Goal: Task Accomplishment & Management: Manage account settings

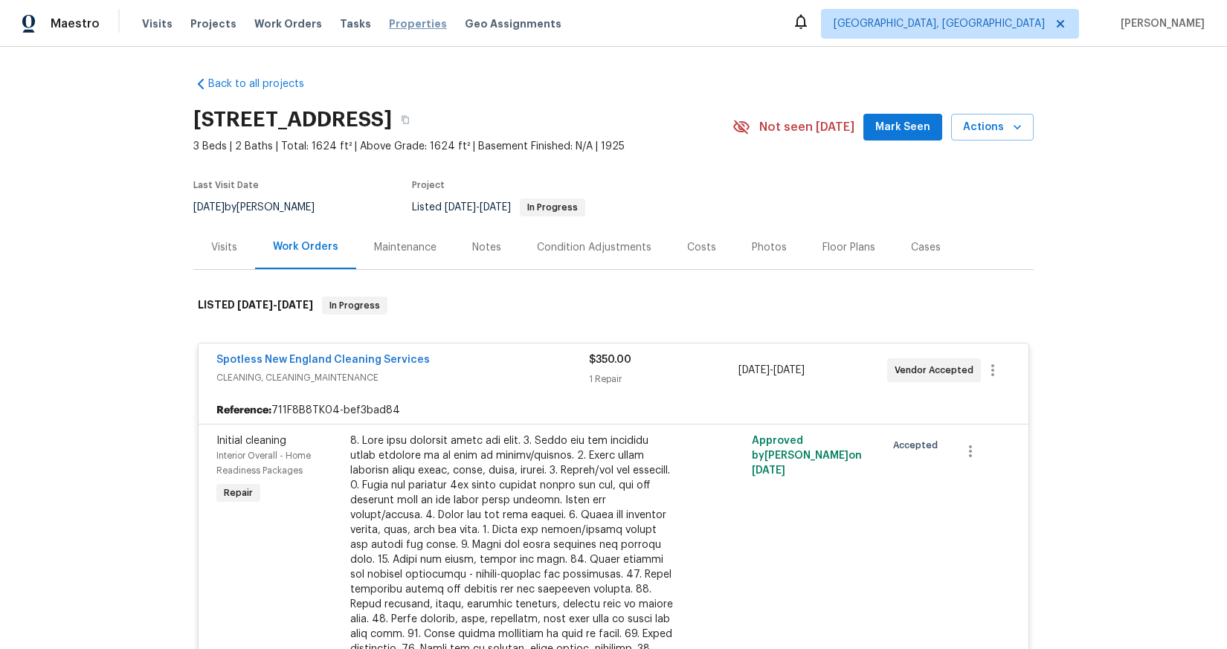
click at [404, 25] on span "Properties" at bounding box center [418, 23] width 58 height 15
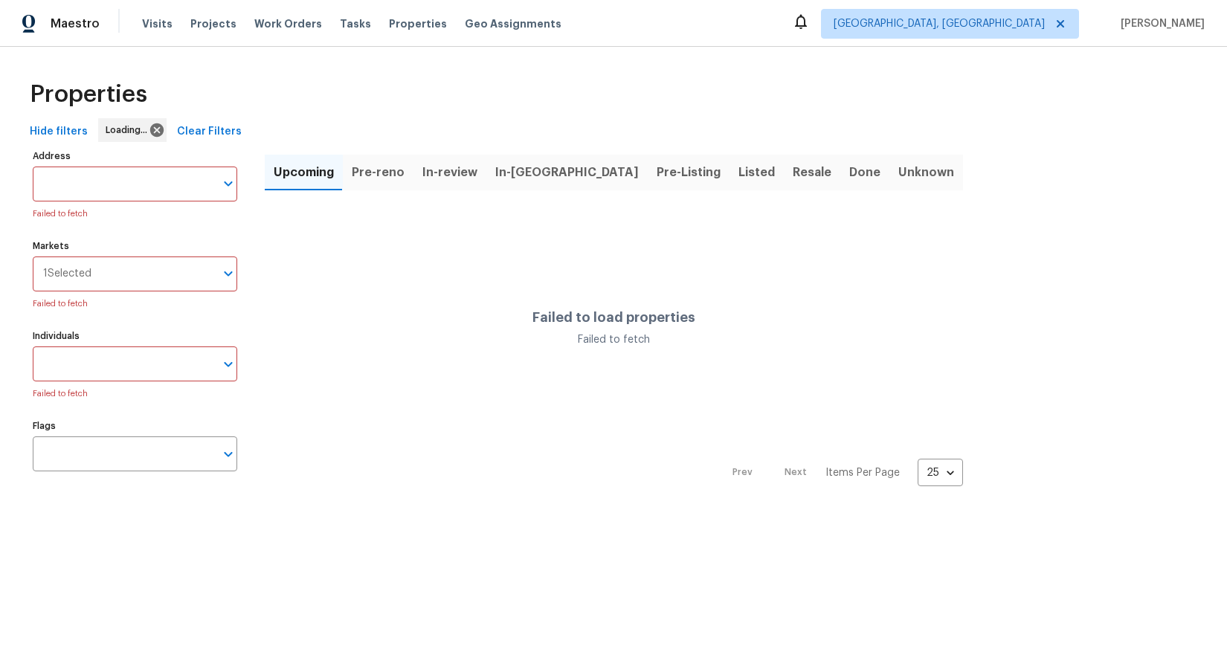
click at [135, 274] on input "Markets" at bounding box center [152, 274] width 123 height 35
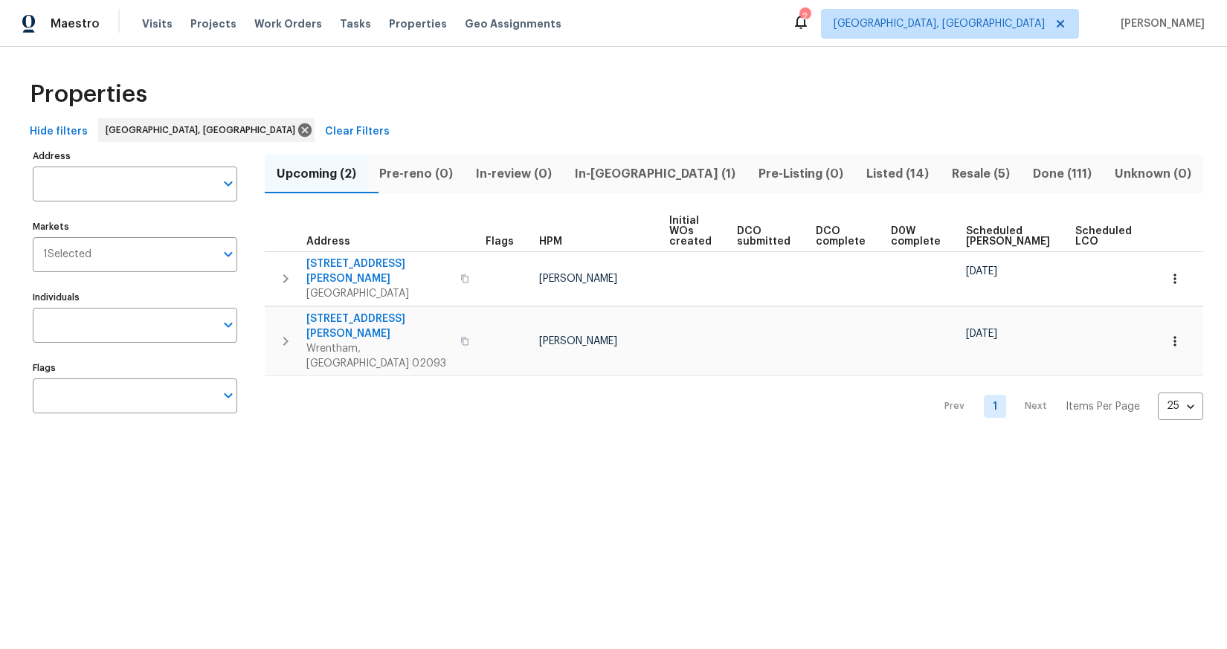
click at [864, 178] on span "Listed (14)" at bounding box center [898, 174] width 68 height 21
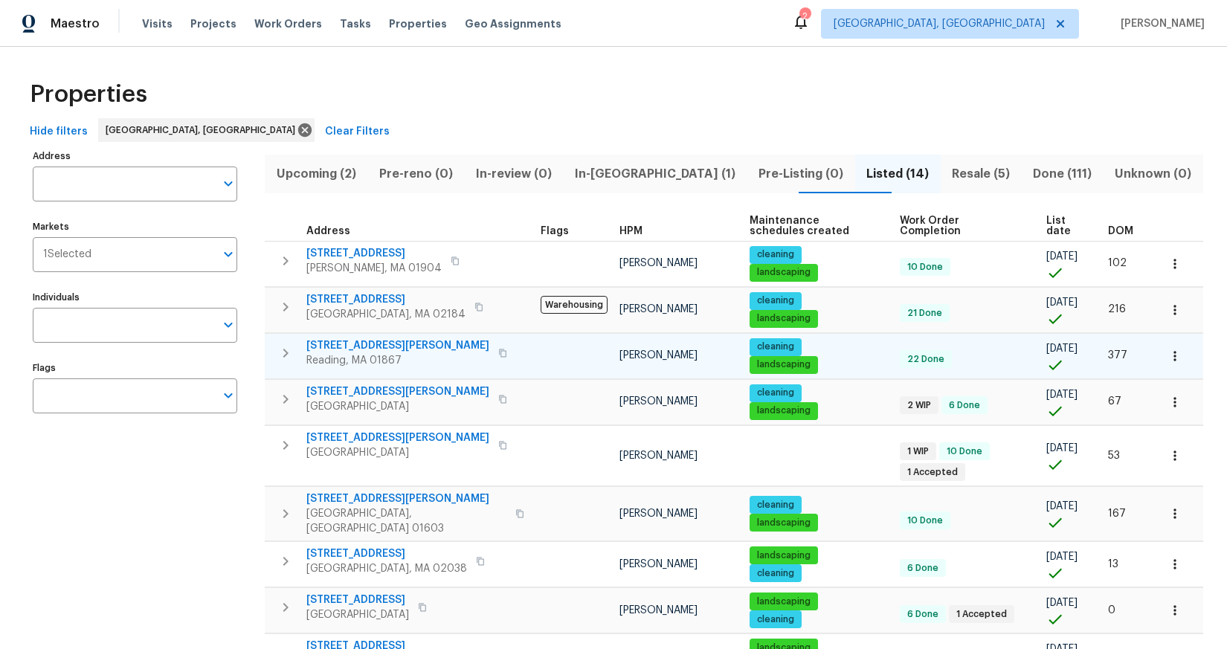
click at [340, 347] on span "444 Lowell St" at bounding box center [397, 345] width 183 height 15
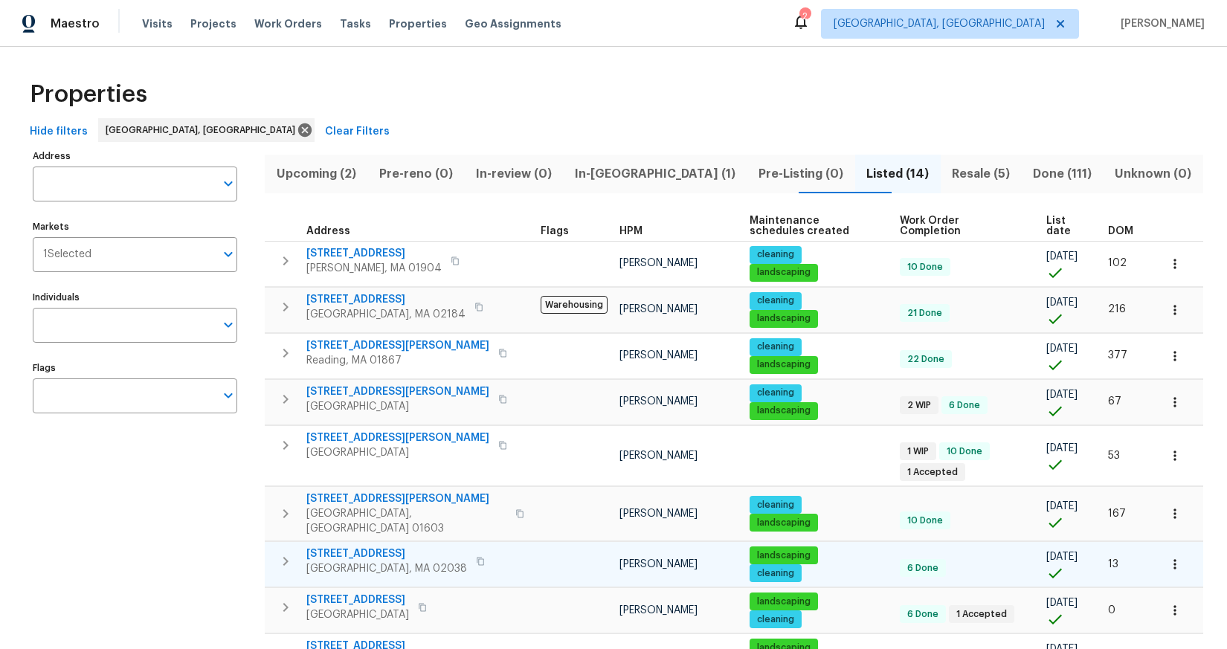
click at [330, 547] on span "484 Pleasant St" at bounding box center [386, 554] width 161 height 15
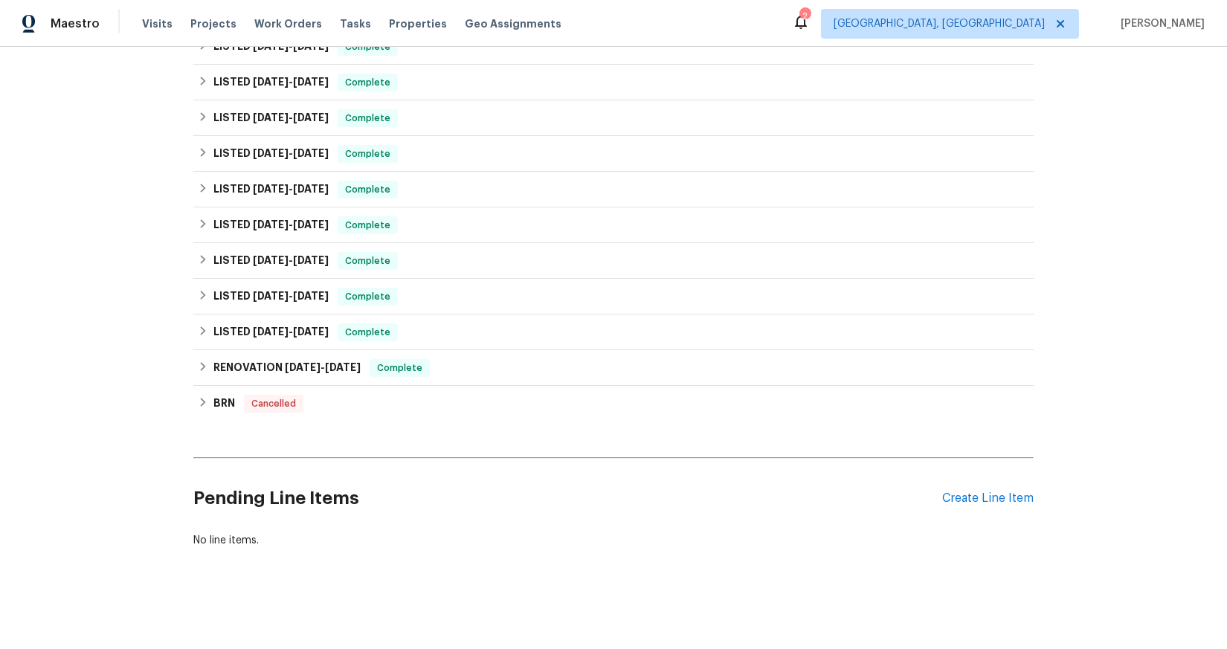
scroll to position [489, 0]
click at [1001, 492] on div "Create Line Item" at bounding box center [987, 499] width 91 height 14
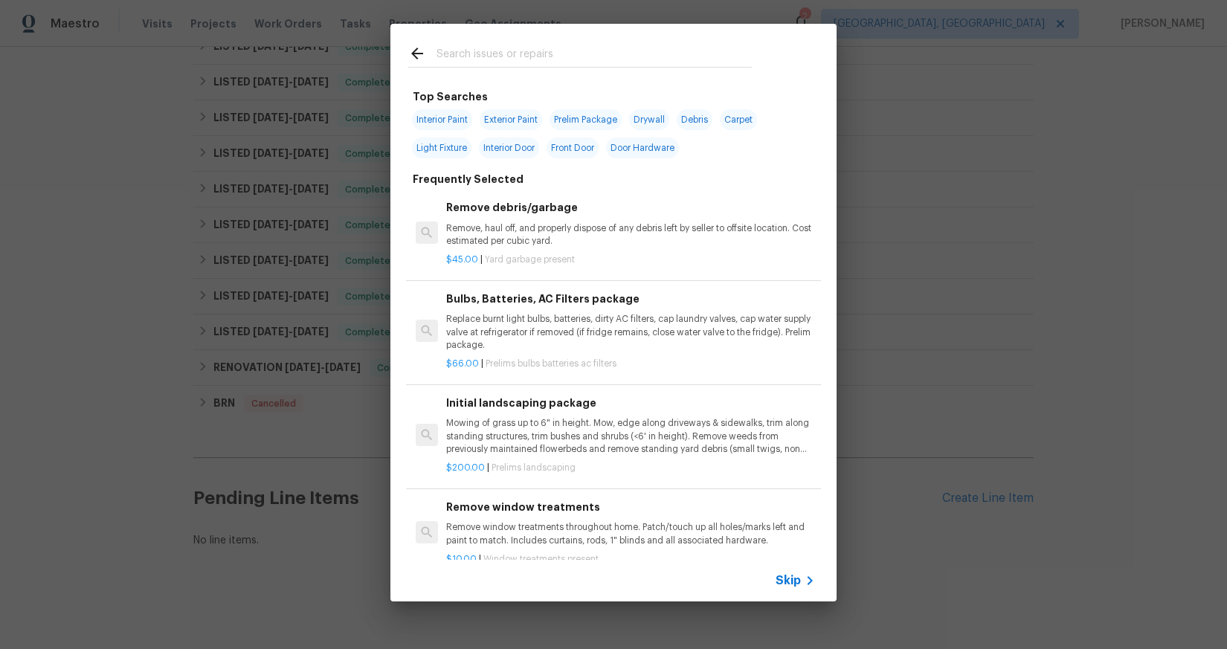
click at [515, 120] on span "Exterior Paint" at bounding box center [511, 119] width 62 height 21
type input "Exterior Paint"
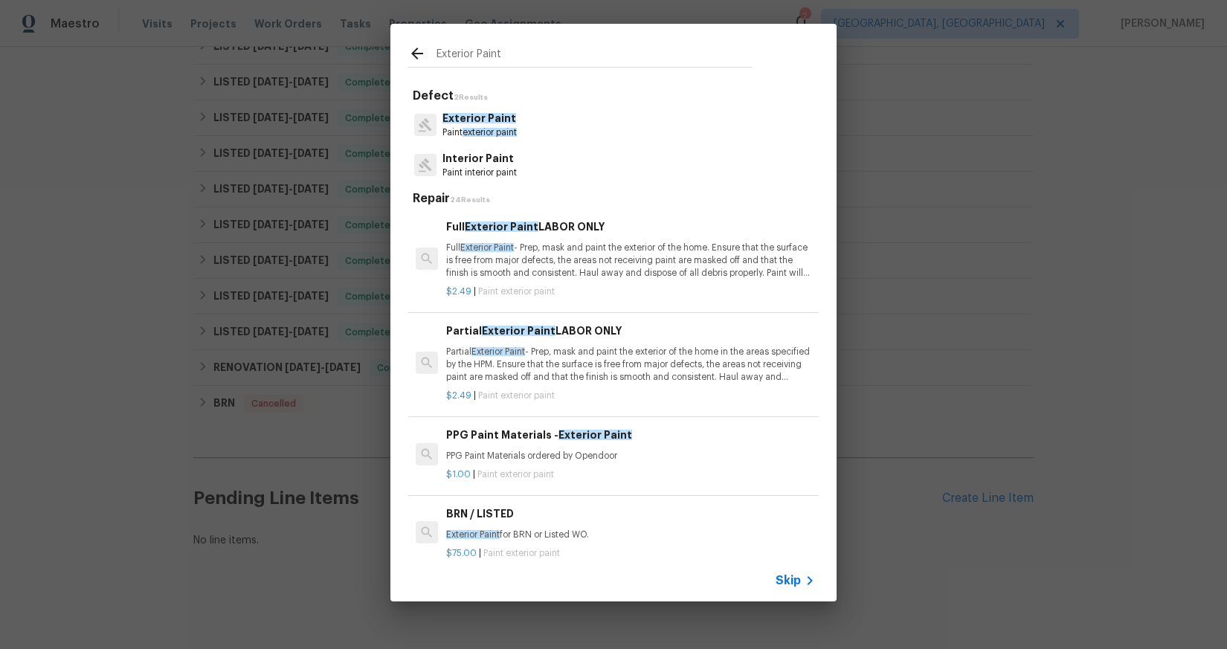
click at [508, 128] on span "exterior paint" at bounding box center [490, 132] width 54 height 9
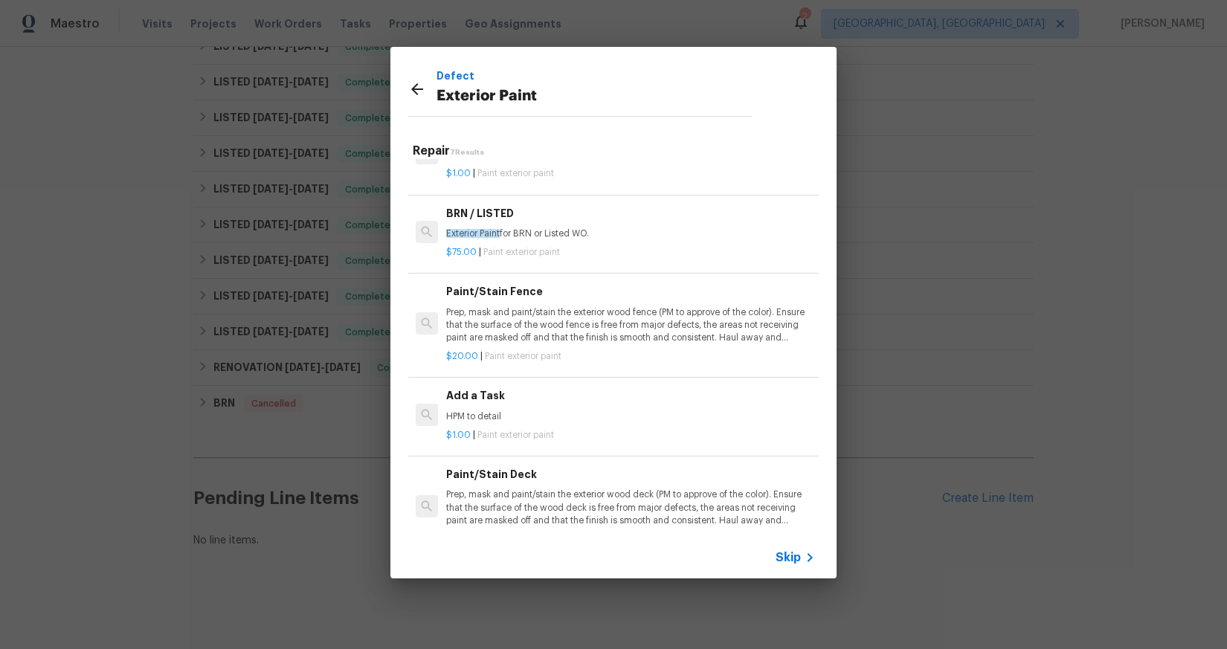
scroll to position [294, 0]
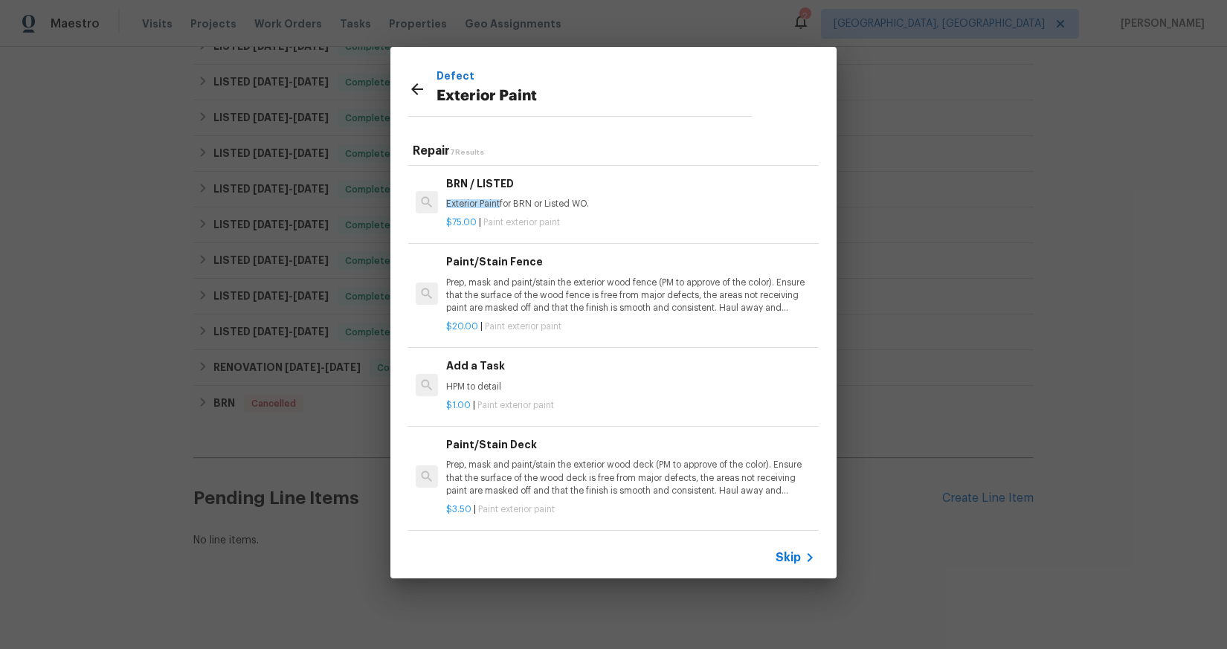
click at [633, 483] on p "Prep, mask and paint/stain the exterior wood deck (PM to approve of the color).…" at bounding box center [630, 478] width 369 height 38
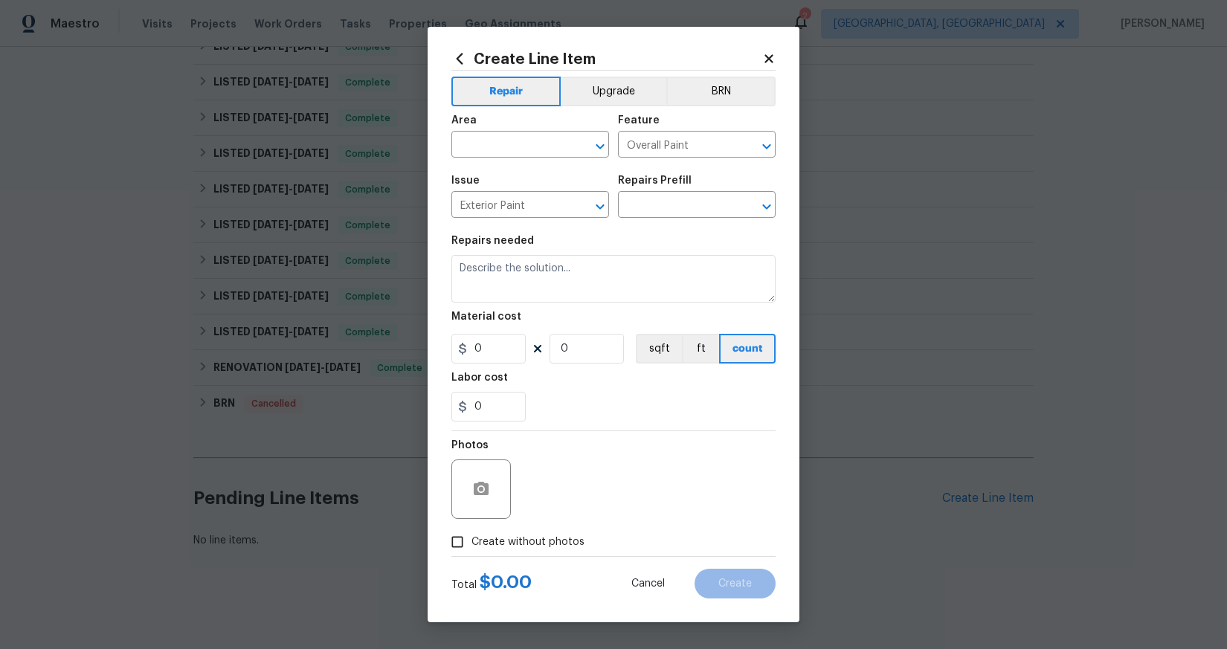
type input "Paint/Stain Deck $3.50"
type textarea "Prep, mask and paint/stain the exterior wood deck (PM to approve of the color).…"
type input "3.5"
type input "1"
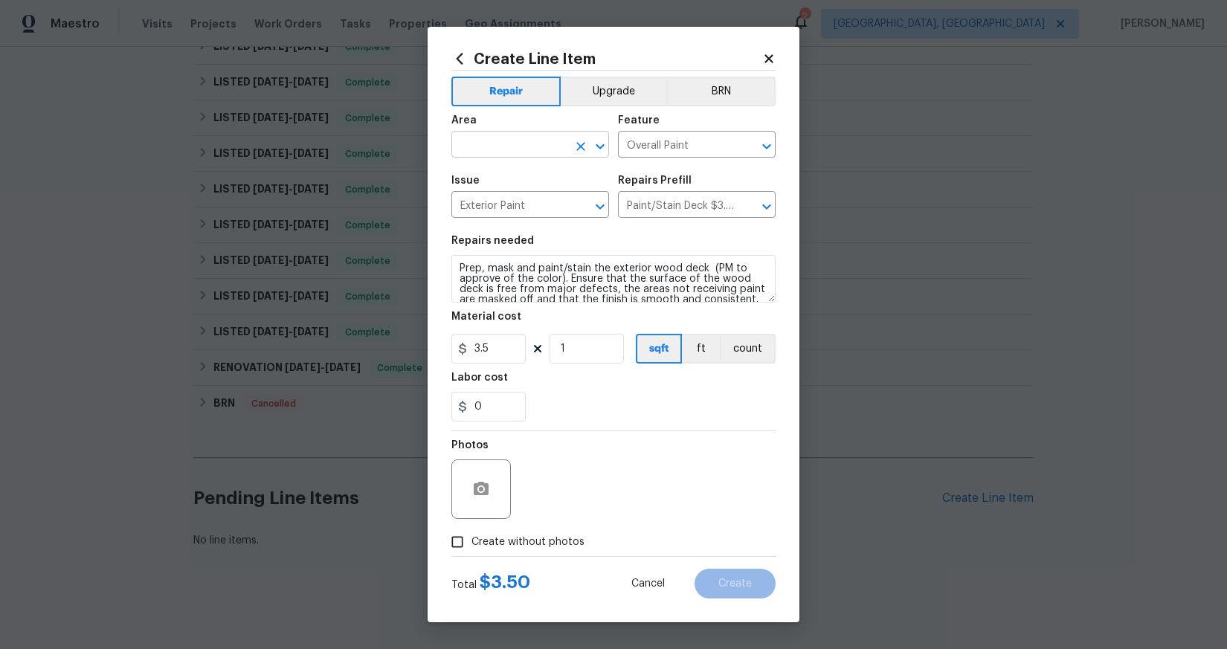
click at [536, 155] on input "text" at bounding box center [510, 146] width 116 height 23
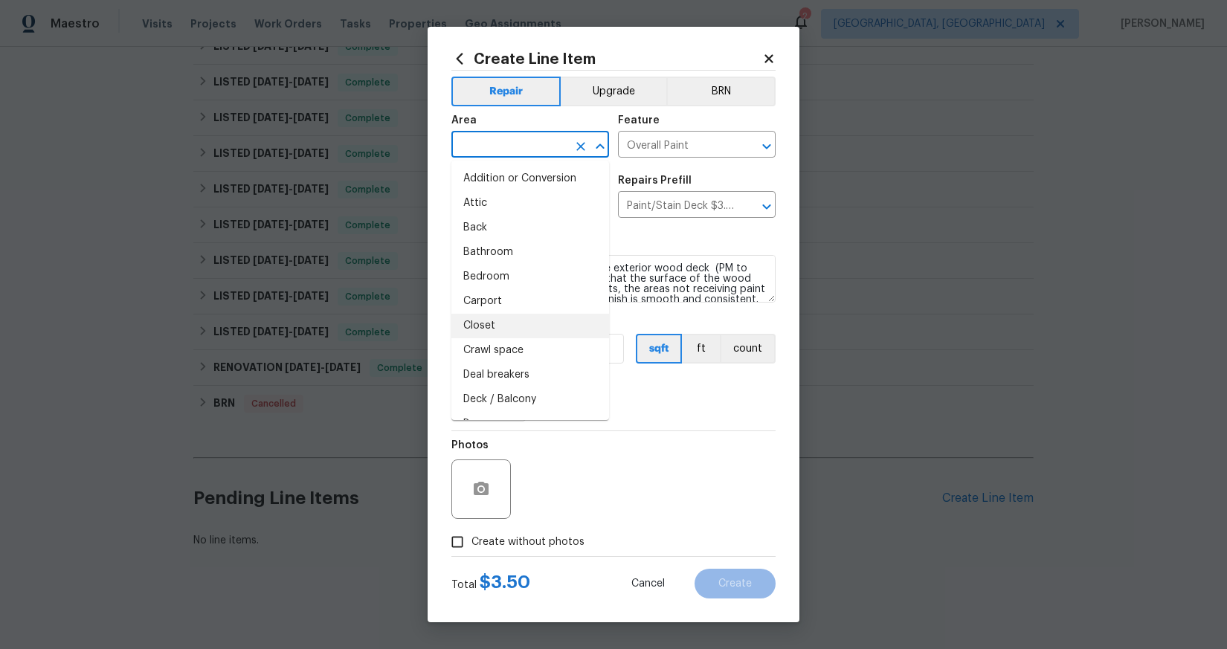
scroll to position [3, 0]
click at [516, 399] on li "Deck / Balcony" at bounding box center [531, 397] width 158 height 25
type input "Deck / Balcony"
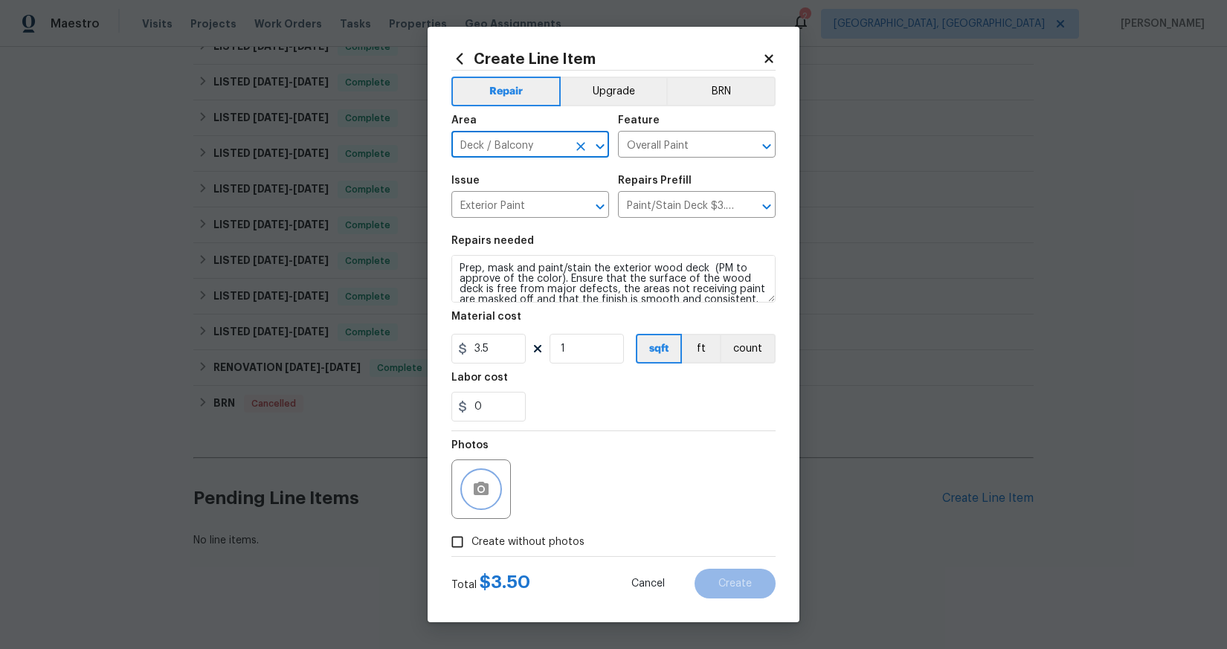
click at [472, 492] on button "button" at bounding box center [481, 490] width 36 height 36
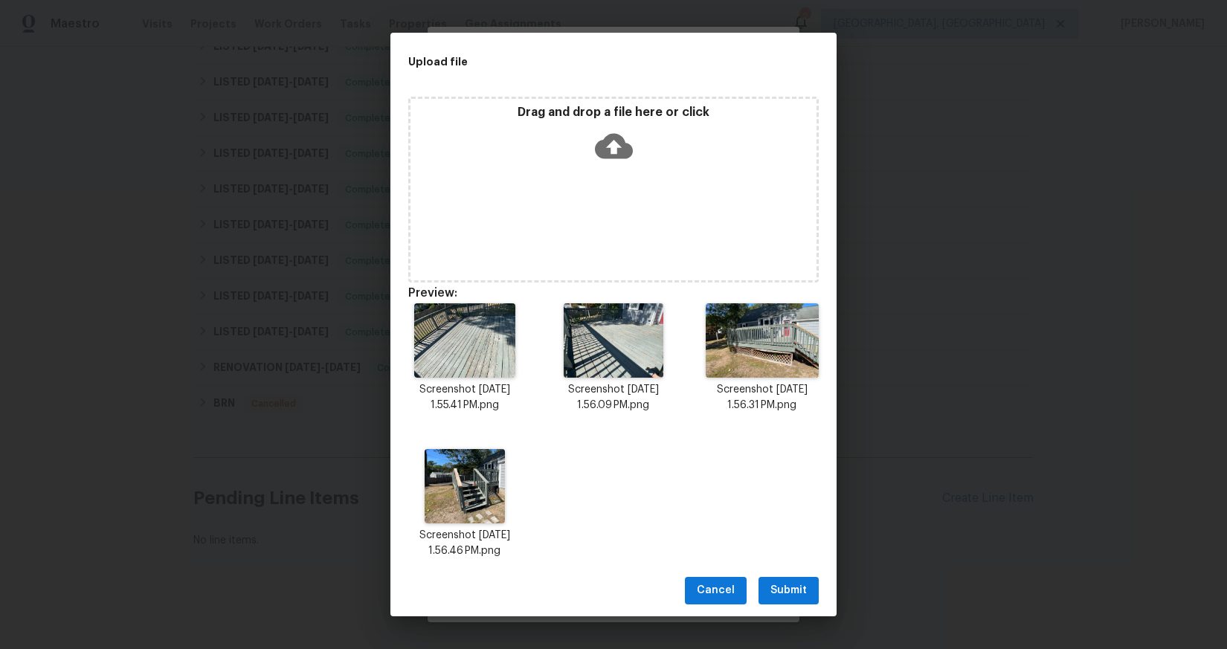
click at [780, 582] on span "Submit" at bounding box center [789, 591] width 36 height 19
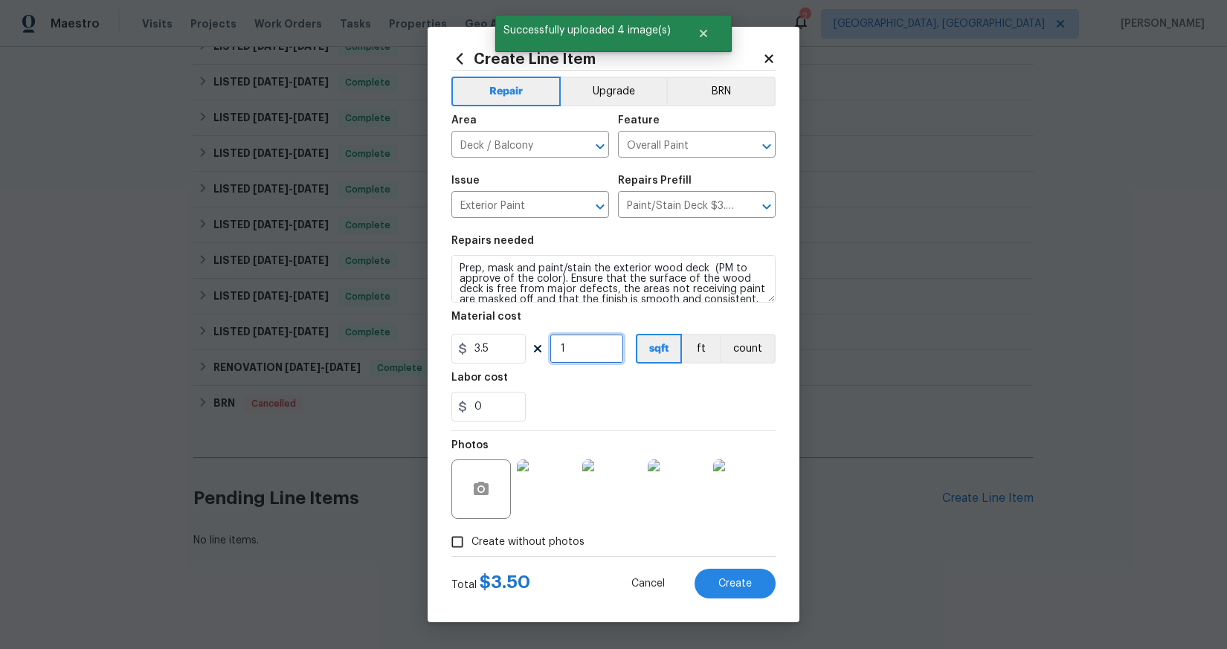
click at [574, 351] on input "1" at bounding box center [587, 349] width 74 height 30
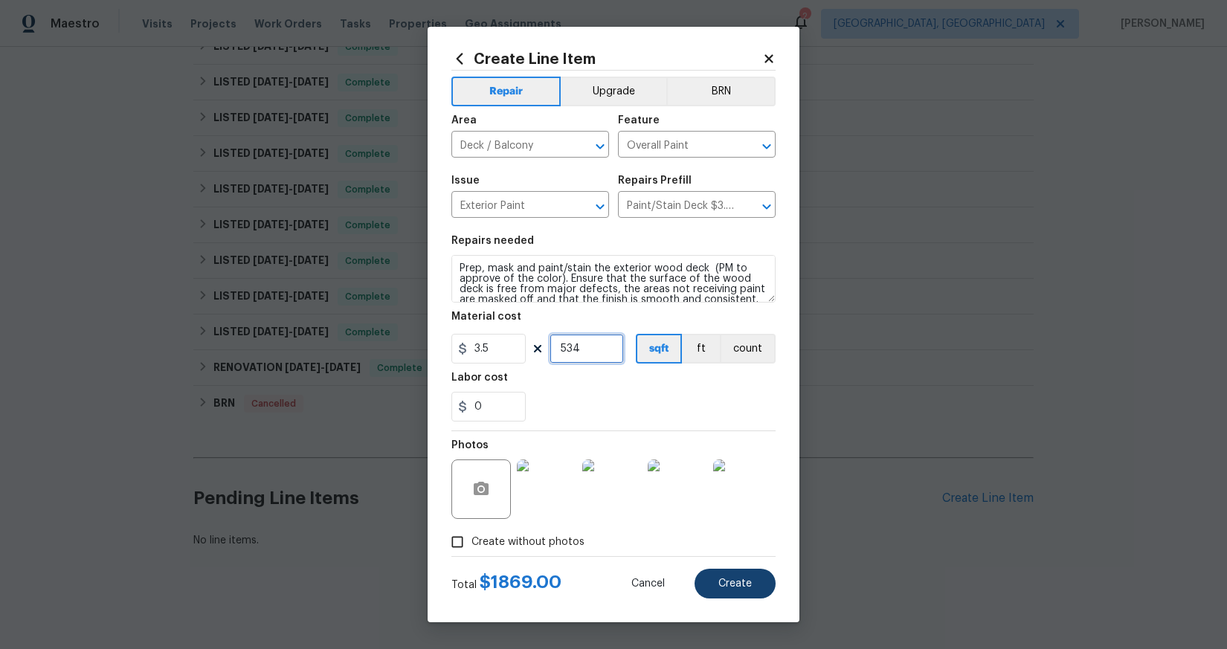
type input "534"
click at [763, 594] on button "Create" at bounding box center [735, 584] width 81 height 30
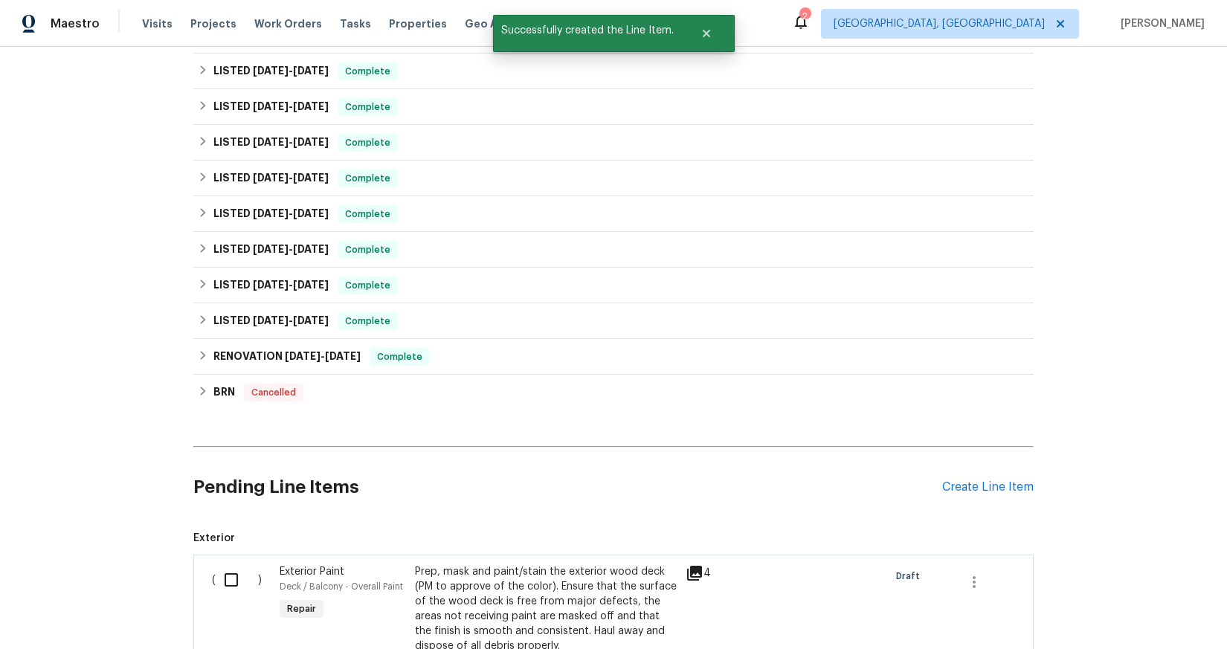
click at [219, 573] on input "checkbox" at bounding box center [237, 580] width 42 height 31
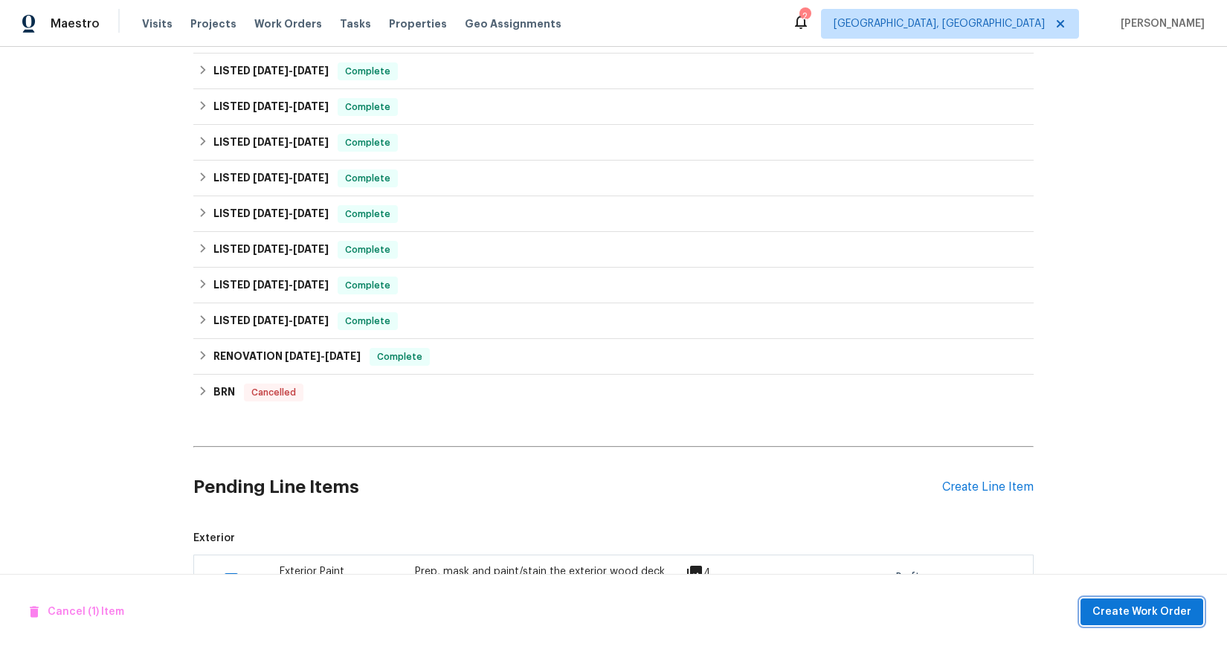
click at [1143, 611] on span "Create Work Order" at bounding box center [1142, 612] width 99 height 19
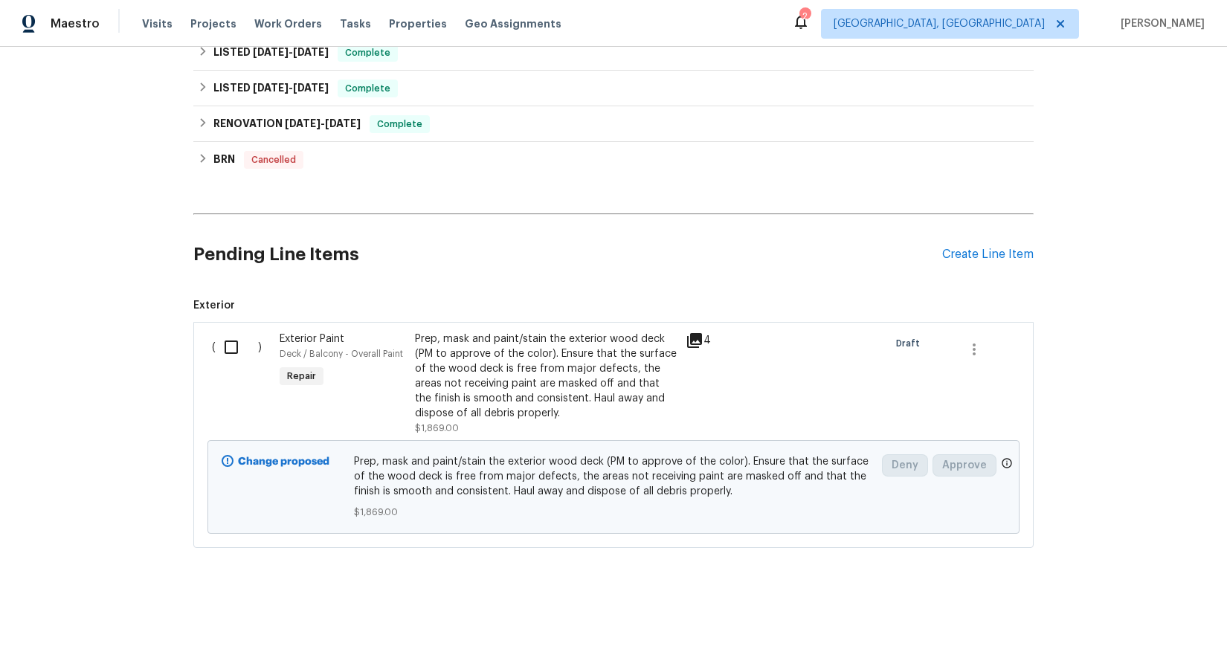
scroll to position [733, 0]
click at [237, 333] on input "checkbox" at bounding box center [237, 347] width 42 height 31
click at [1139, 617] on span "Create Work Order" at bounding box center [1142, 612] width 99 height 19
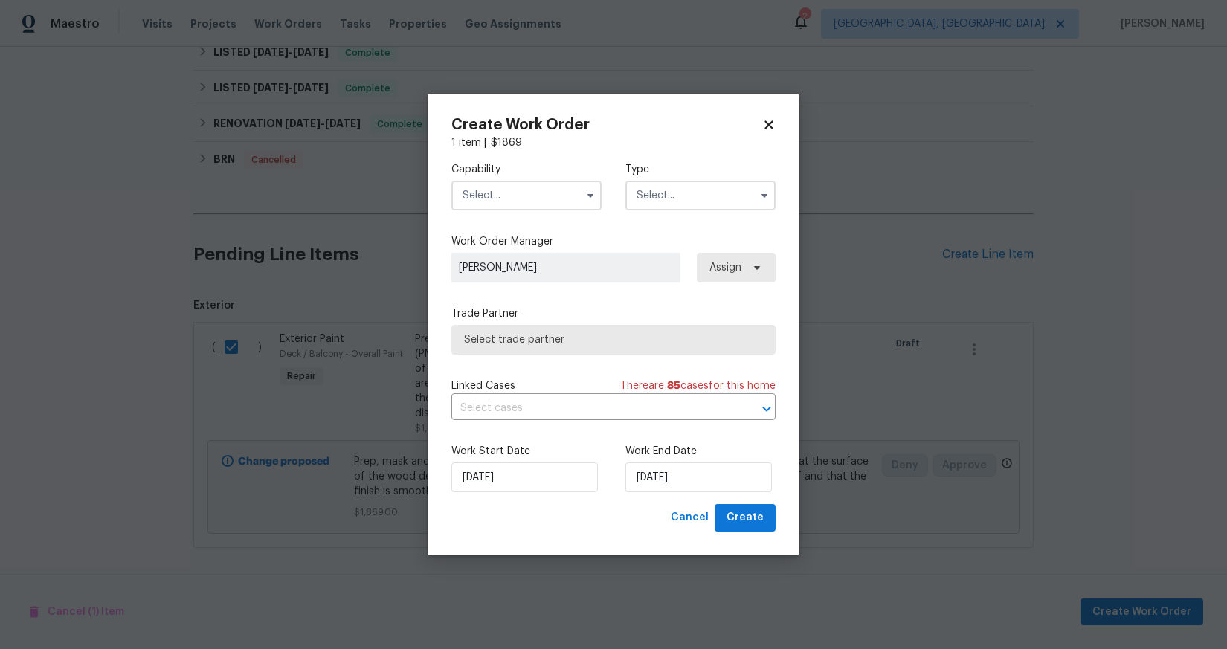
click at [765, 123] on icon at bounding box center [768, 124] width 13 height 13
checkbox input "false"
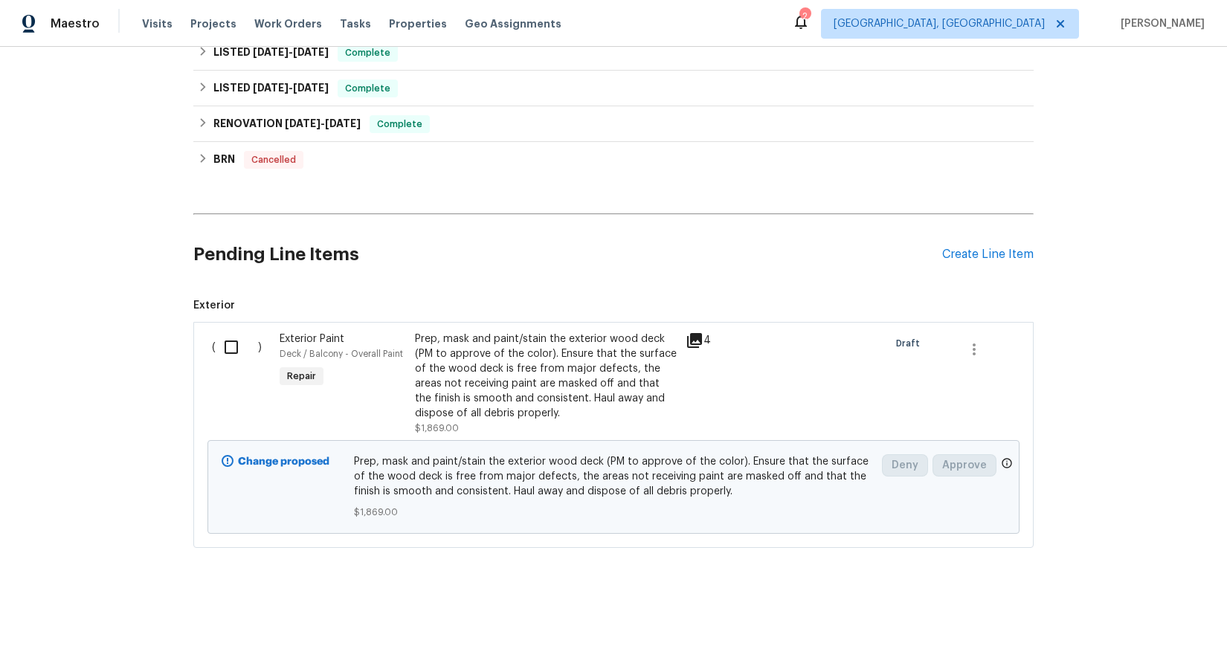
click at [561, 376] on div "Prep, mask and paint/stain the exterior wood deck (PM to approve of the color).…" at bounding box center [546, 376] width 262 height 89
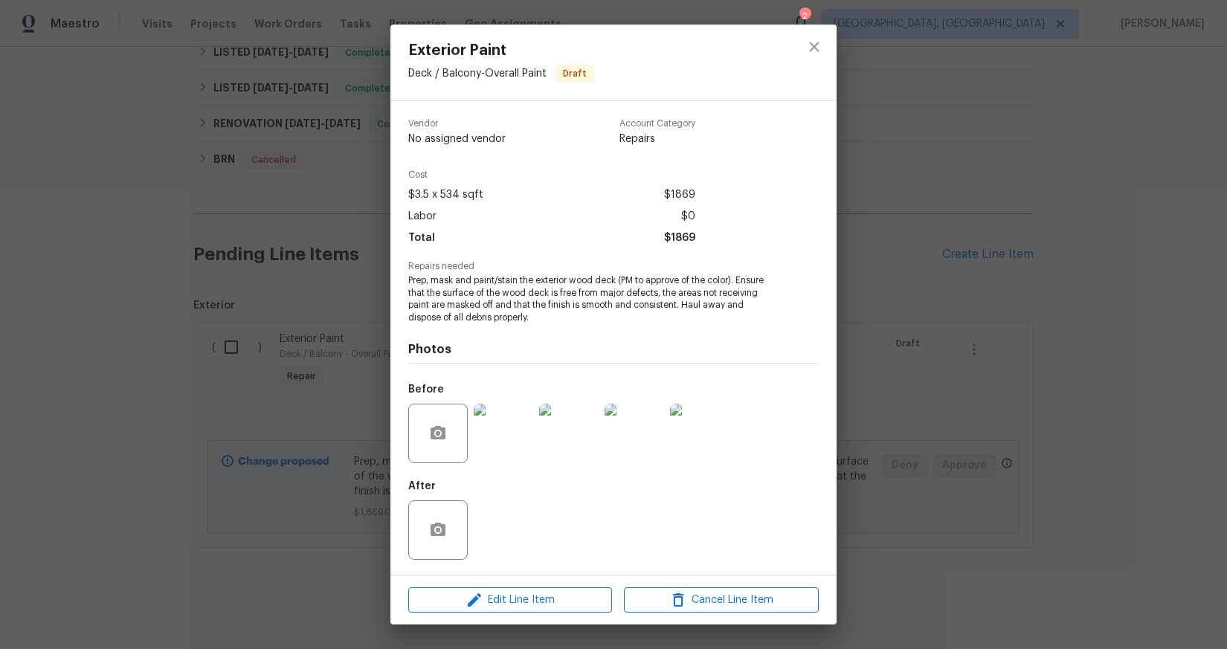
click at [551, 618] on div "Edit Line Item Cancel Line Item" at bounding box center [614, 601] width 446 height 50
click at [542, 607] on span "Edit Line Item" at bounding box center [510, 600] width 195 height 19
click at [542, 607] on body "Maestro Visits Projects Work Orders Tasks Properties Geo Assignments 2 [GEOGRAP…" at bounding box center [613, 324] width 1227 height 649
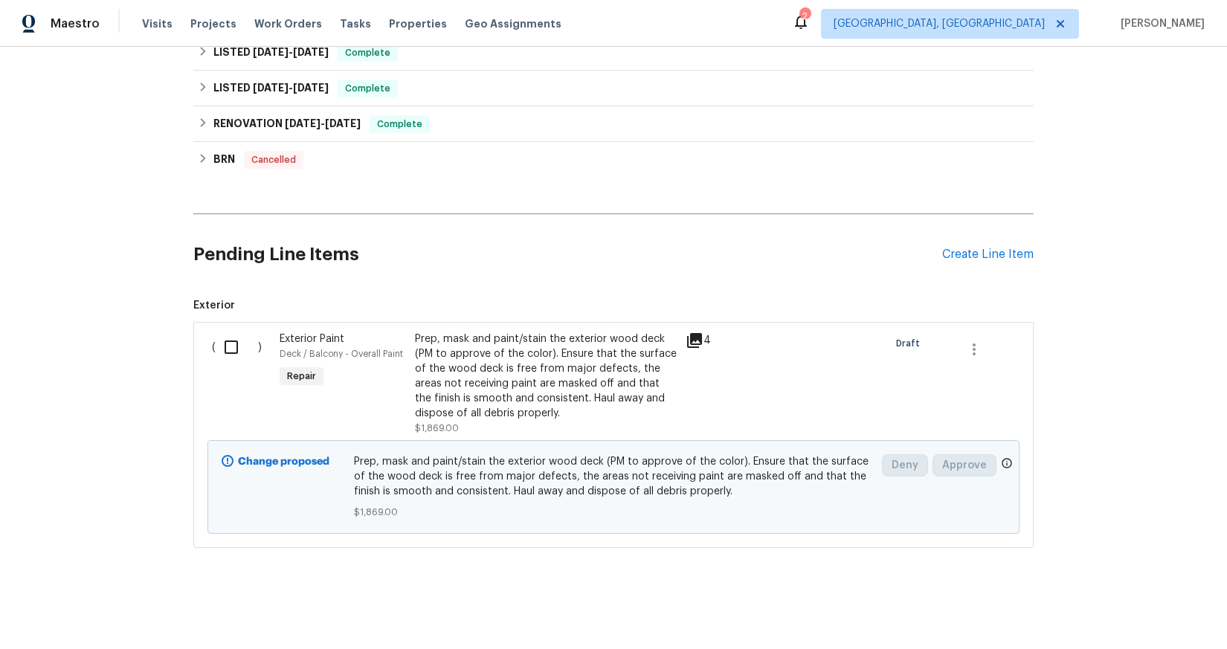
click at [522, 472] on span "Prep, mask and paint/stain the exterior wood deck (PM to approve of the color).…" at bounding box center [614, 476] width 520 height 45
click at [554, 388] on div "Prep, mask and paint/stain the exterior wood deck (PM to approve of the color).…" at bounding box center [546, 376] width 262 height 89
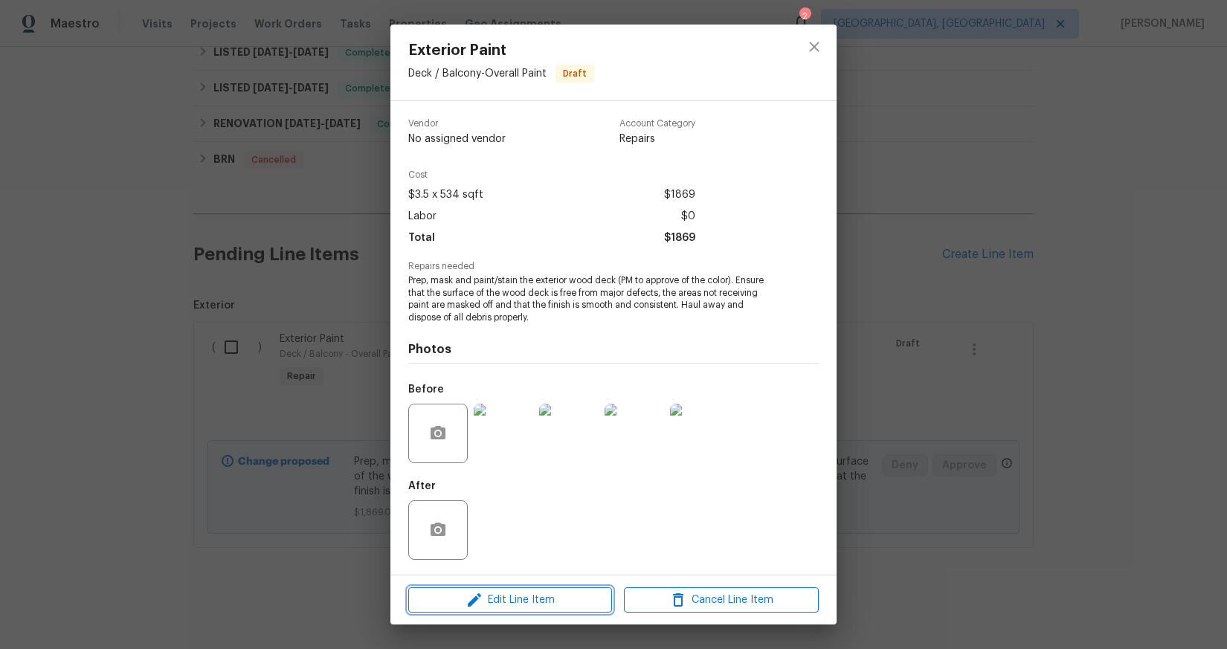
click at [527, 605] on span "Edit Line Item" at bounding box center [510, 600] width 195 height 19
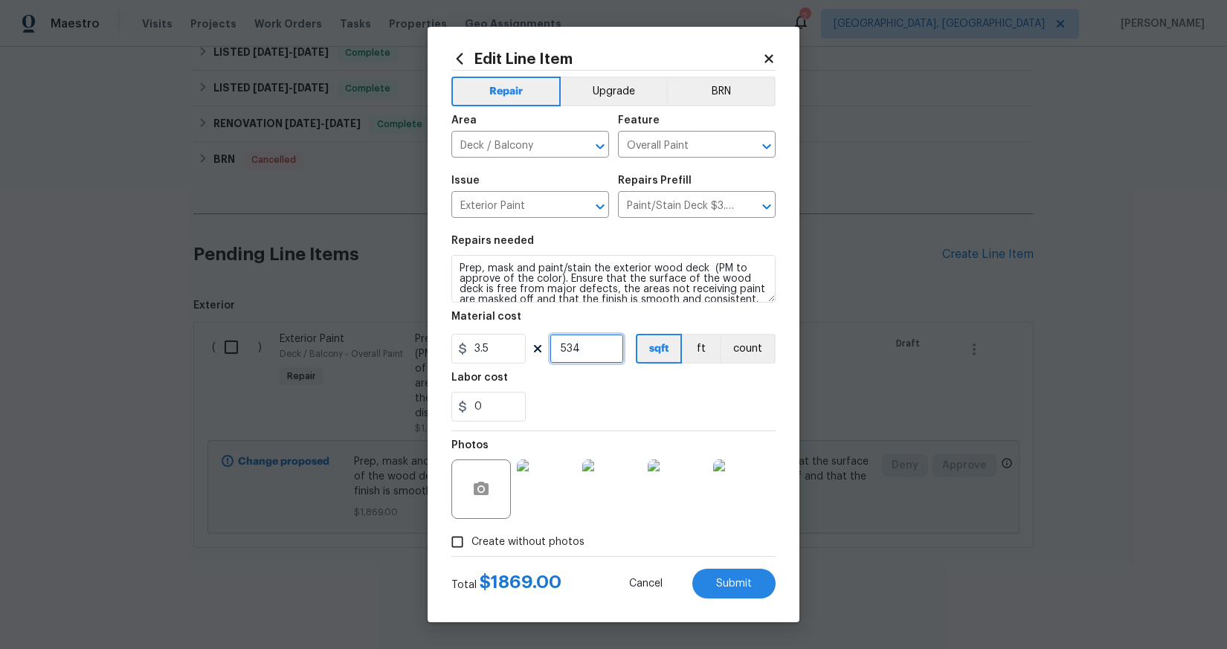
drag, startPoint x: 579, startPoint y: 349, endPoint x: 571, endPoint y: 348, distance: 7.5
click at [571, 348] on input "534" at bounding box center [587, 349] width 74 height 30
click at [569, 347] on input "534" at bounding box center [587, 349] width 74 height 30
click at [608, 347] on input "534" at bounding box center [587, 349] width 74 height 30
drag, startPoint x: 565, startPoint y: 350, endPoint x: 542, endPoint y: 353, distance: 23.2
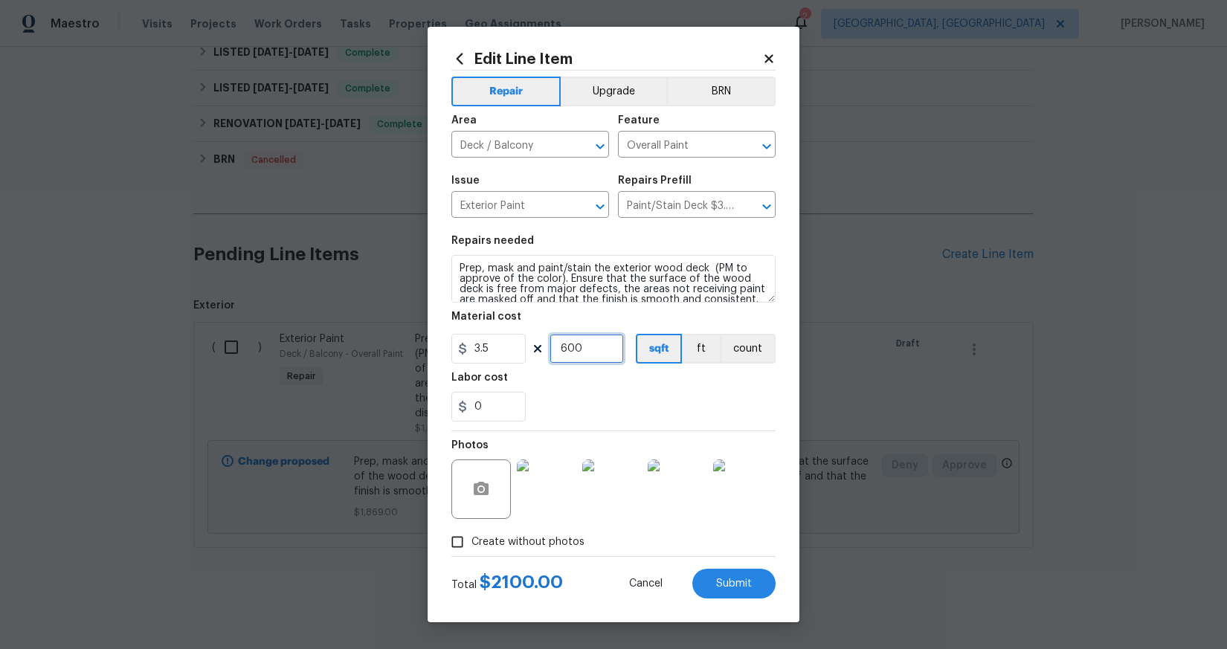
click at [541, 353] on div "3.5 600 sqft ft count" at bounding box center [614, 349] width 324 height 30
type input "500"
click at [683, 402] on div "0" at bounding box center [614, 407] width 324 height 30
click at [753, 582] on button "Submit" at bounding box center [733, 584] width 83 height 30
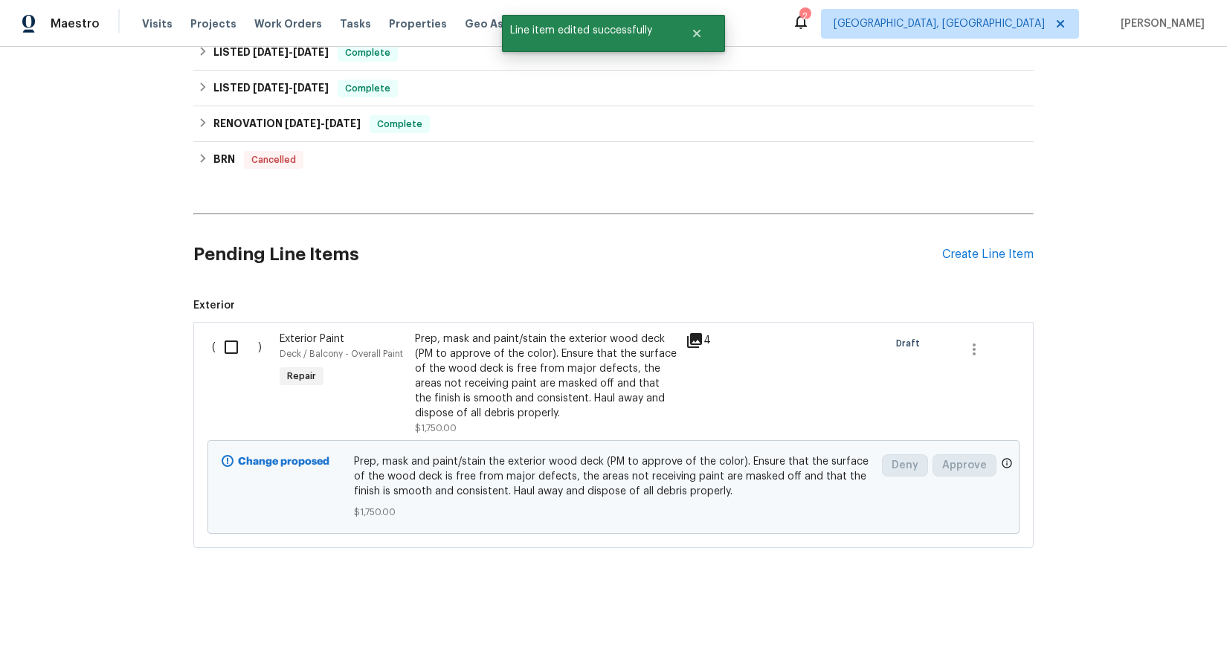
click at [658, 440] on div "Change proposed Prep, mask and paint/stain the exterior wood deck (PM to approv…" at bounding box center [614, 487] width 812 height 94
click at [228, 344] on input "checkbox" at bounding box center [237, 347] width 42 height 31
checkbox input "true"
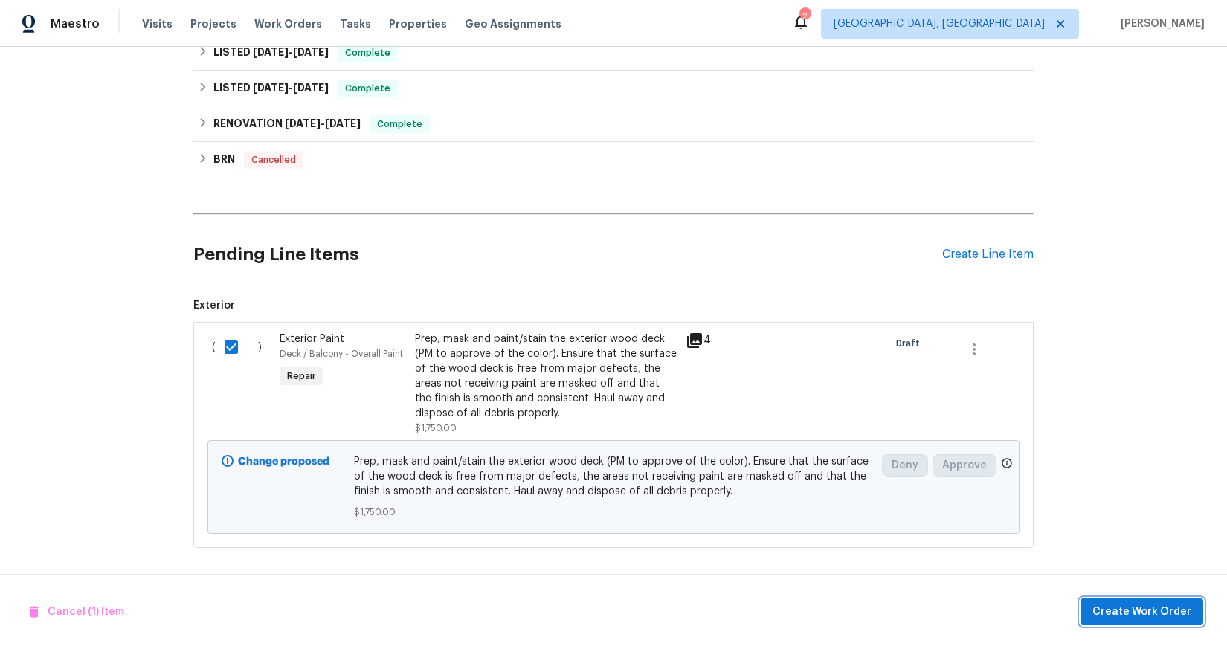
click at [1101, 613] on span "Create Work Order" at bounding box center [1142, 612] width 99 height 19
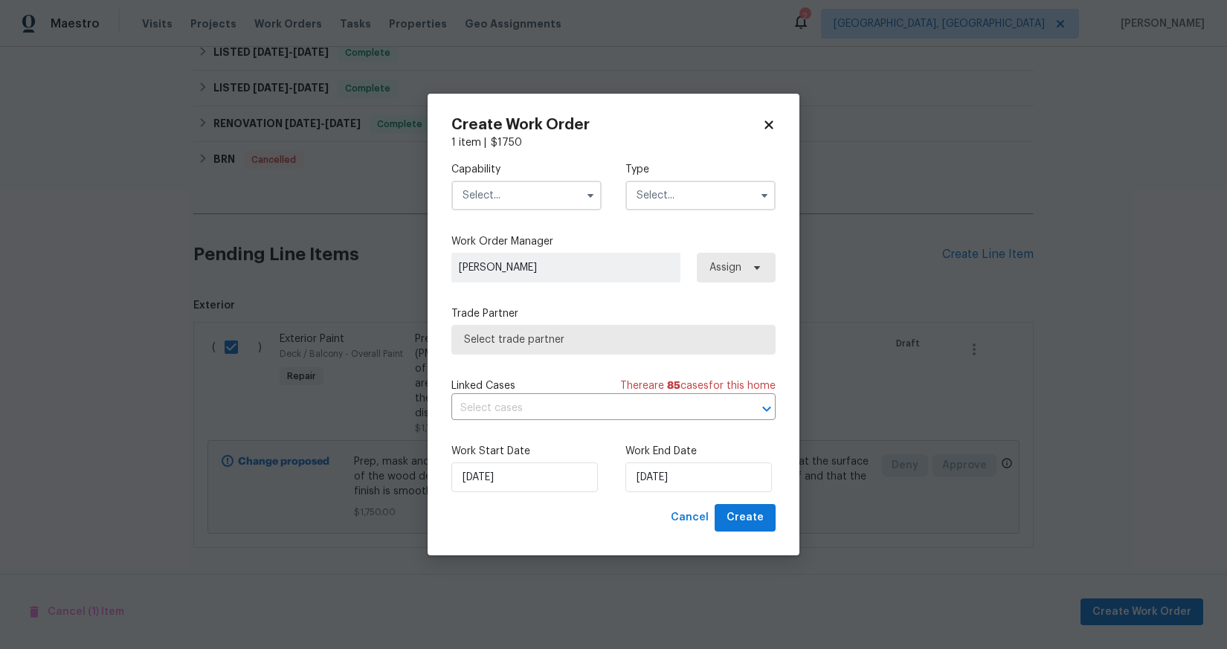
click at [517, 202] on input "text" at bounding box center [527, 196] width 150 height 30
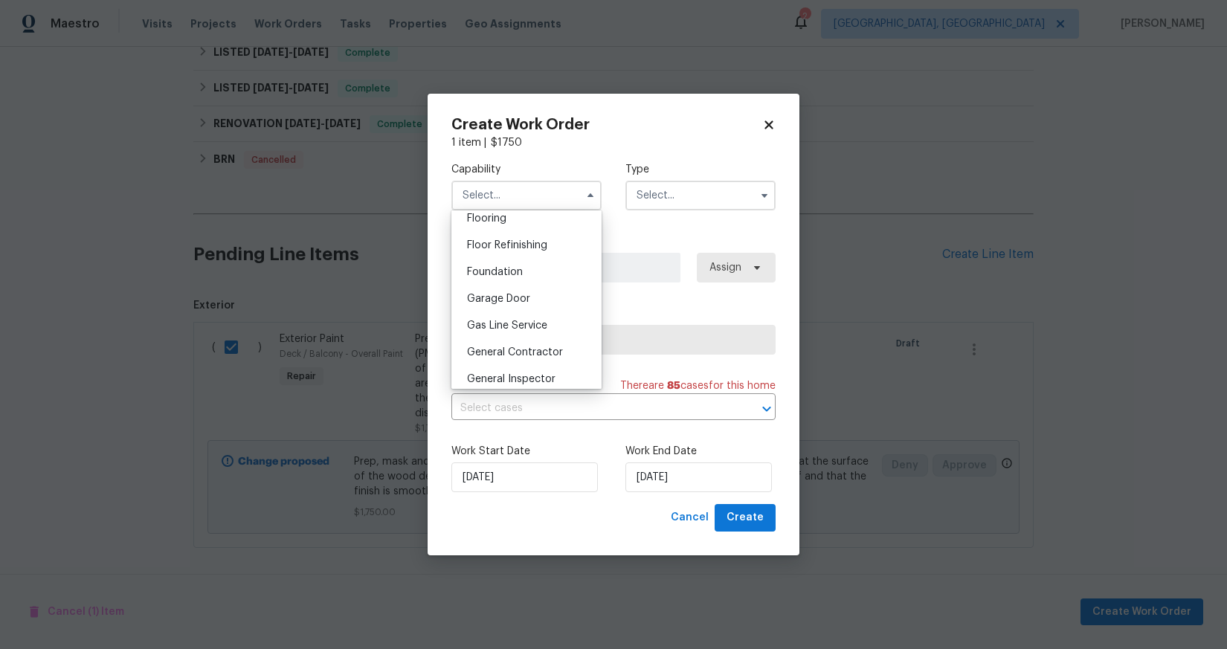
scroll to position [603, 0]
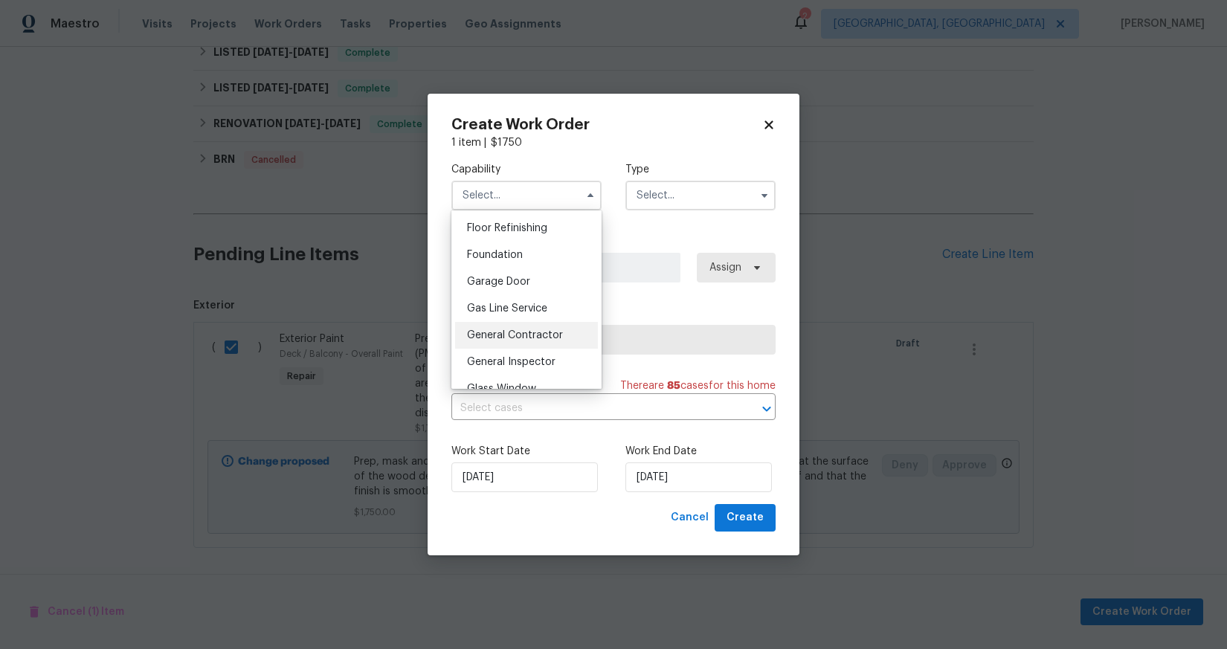
click at [536, 341] on span "General Contractor" at bounding box center [515, 335] width 96 height 10
type input "General Contractor"
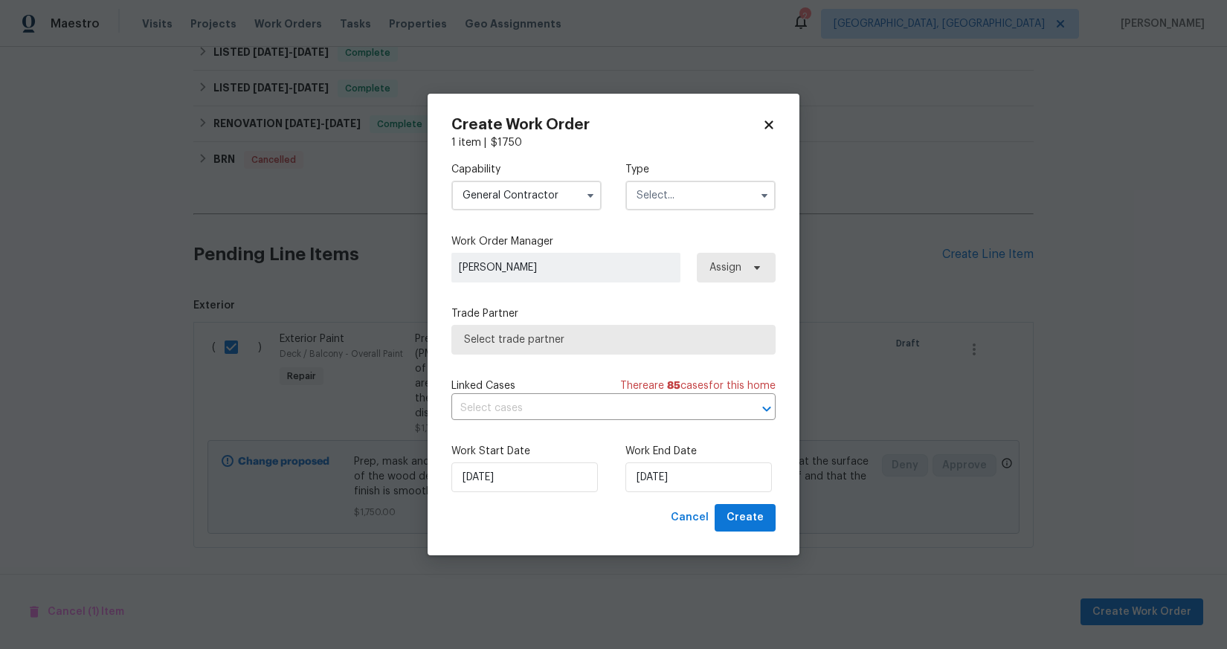
click at [719, 202] on input "text" at bounding box center [701, 196] width 150 height 30
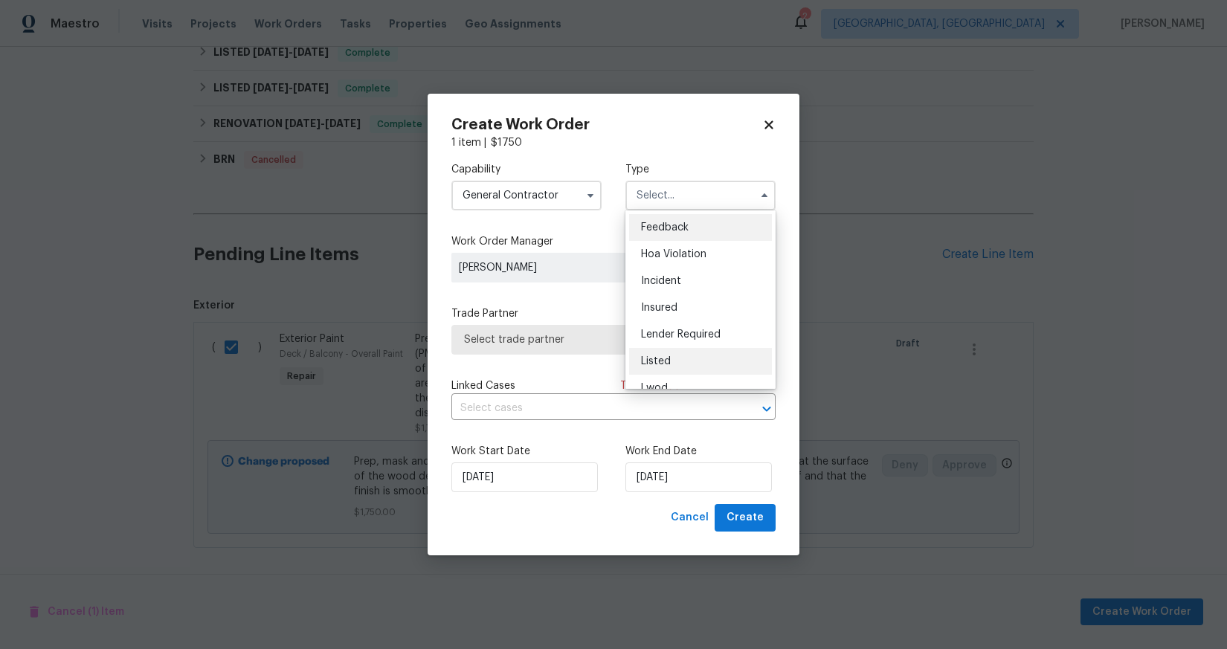
click at [662, 356] on span "Listed" at bounding box center [656, 361] width 30 height 10
type input "Listed"
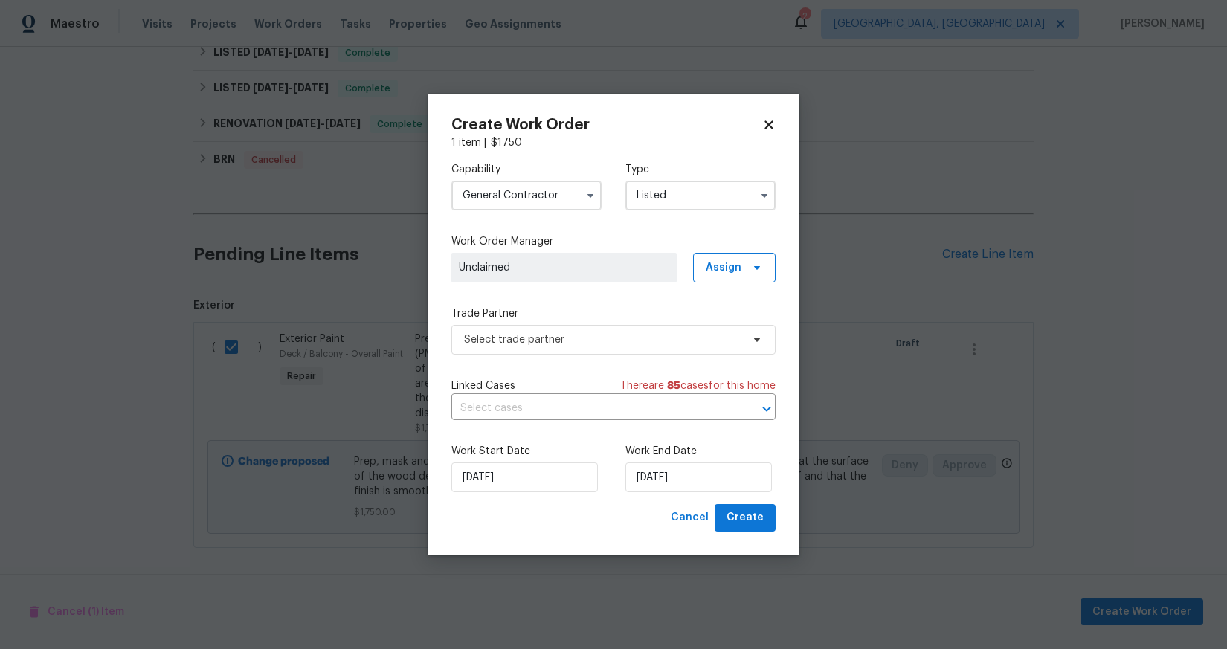
click at [768, 130] on icon at bounding box center [768, 124] width 13 height 13
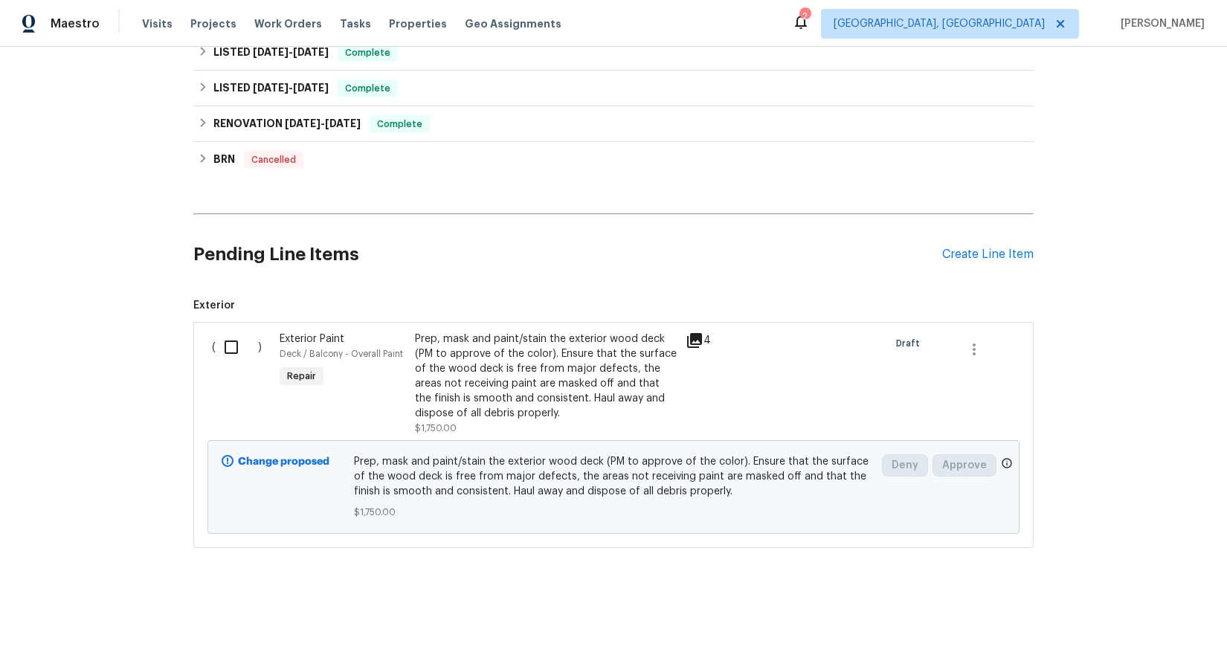
click at [654, 397] on div "Prep, mask and paint/stain the exterior wood deck (PM to approve of the color).…" at bounding box center [546, 376] width 262 height 89
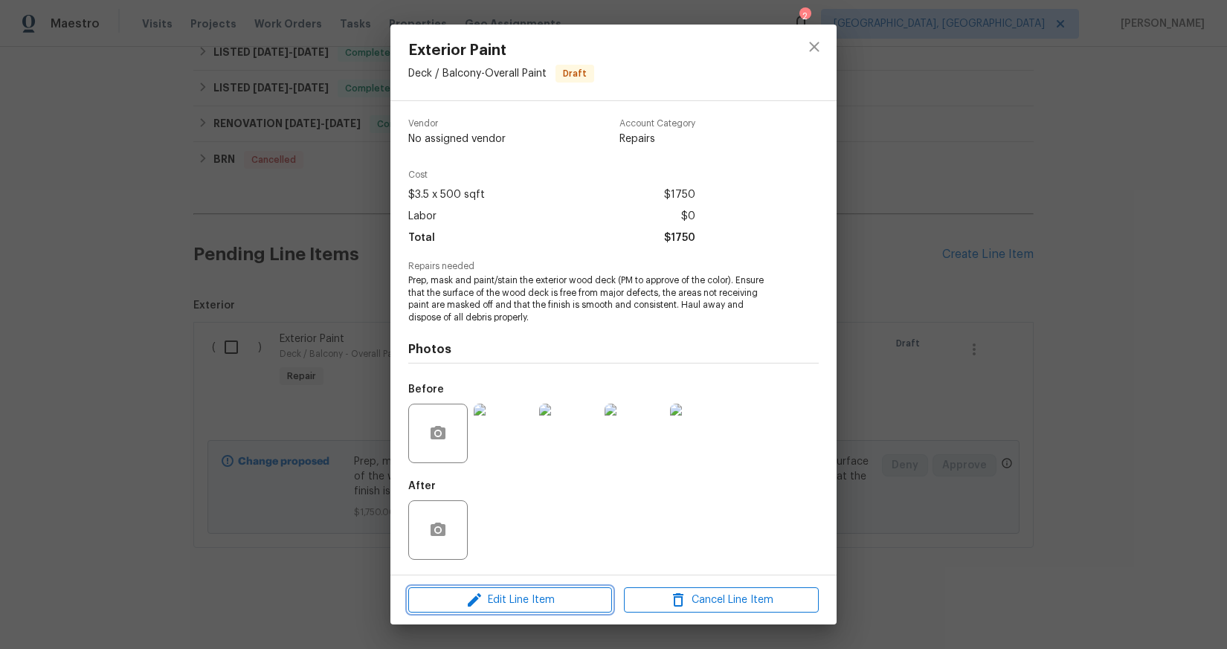
click at [552, 605] on span "Edit Line Item" at bounding box center [510, 600] width 195 height 19
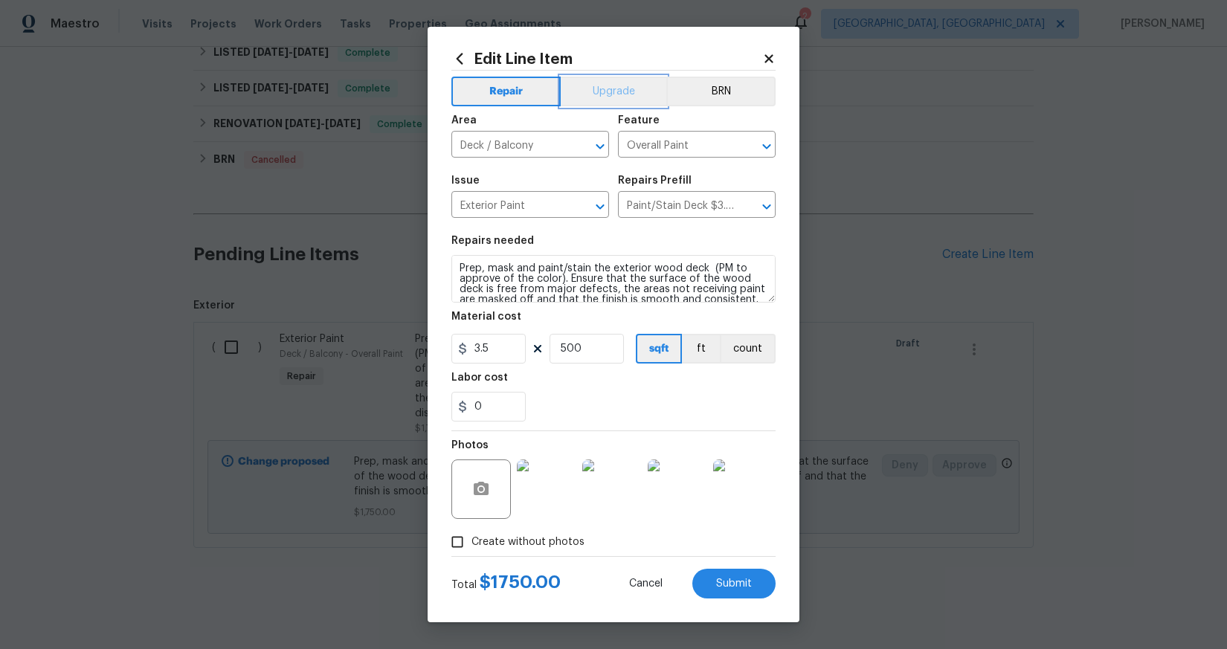
click at [631, 94] on button "Upgrade" at bounding box center [614, 92] width 106 height 30
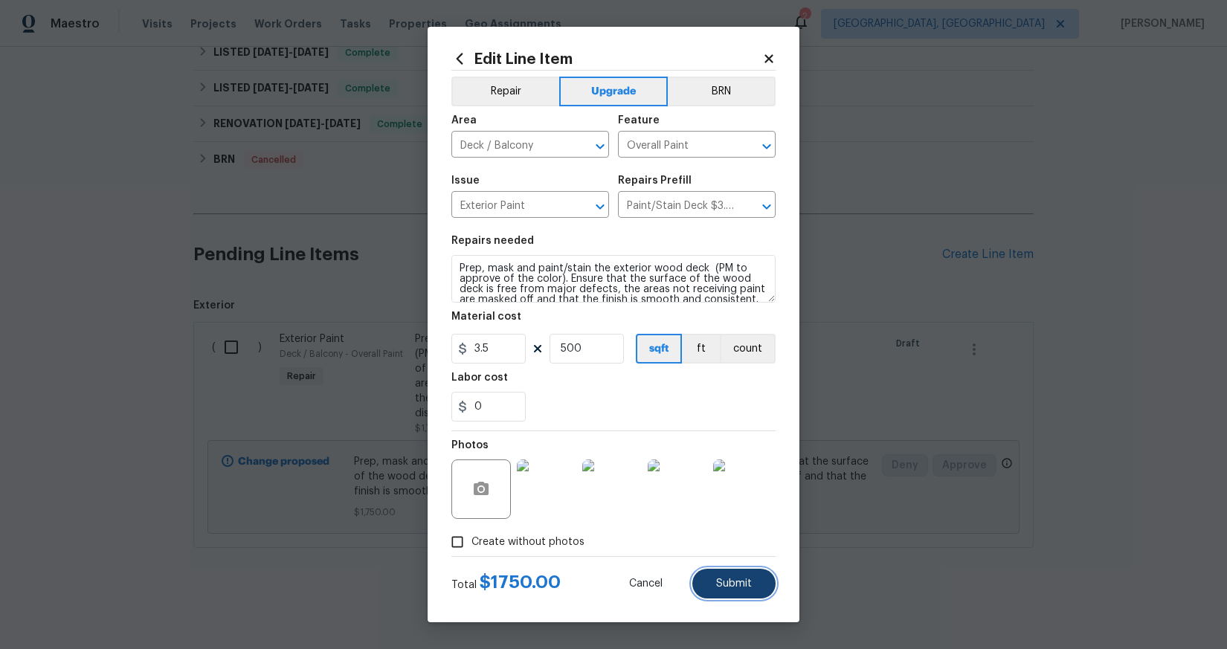
click at [738, 581] on span "Submit" at bounding box center [734, 584] width 36 height 11
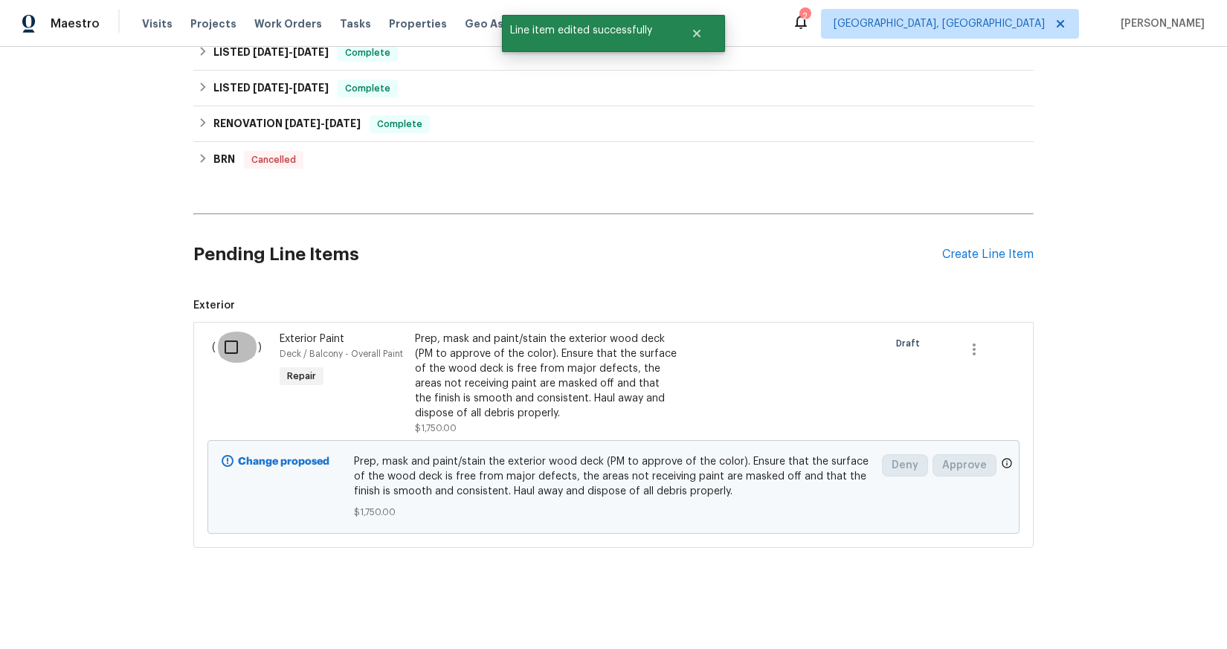
click at [219, 335] on input "checkbox" at bounding box center [237, 347] width 42 height 31
checkbox input "true"
click at [1159, 604] on span "Create Work Order" at bounding box center [1142, 612] width 99 height 19
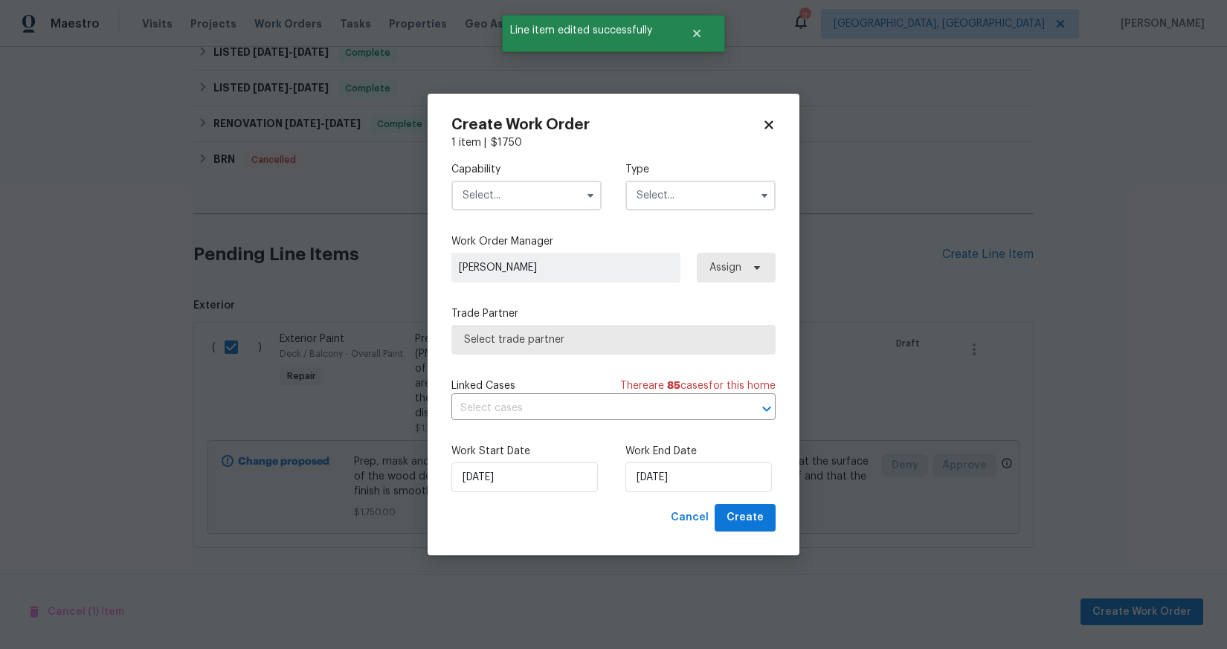
click at [518, 199] on input "text" at bounding box center [527, 196] width 150 height 30
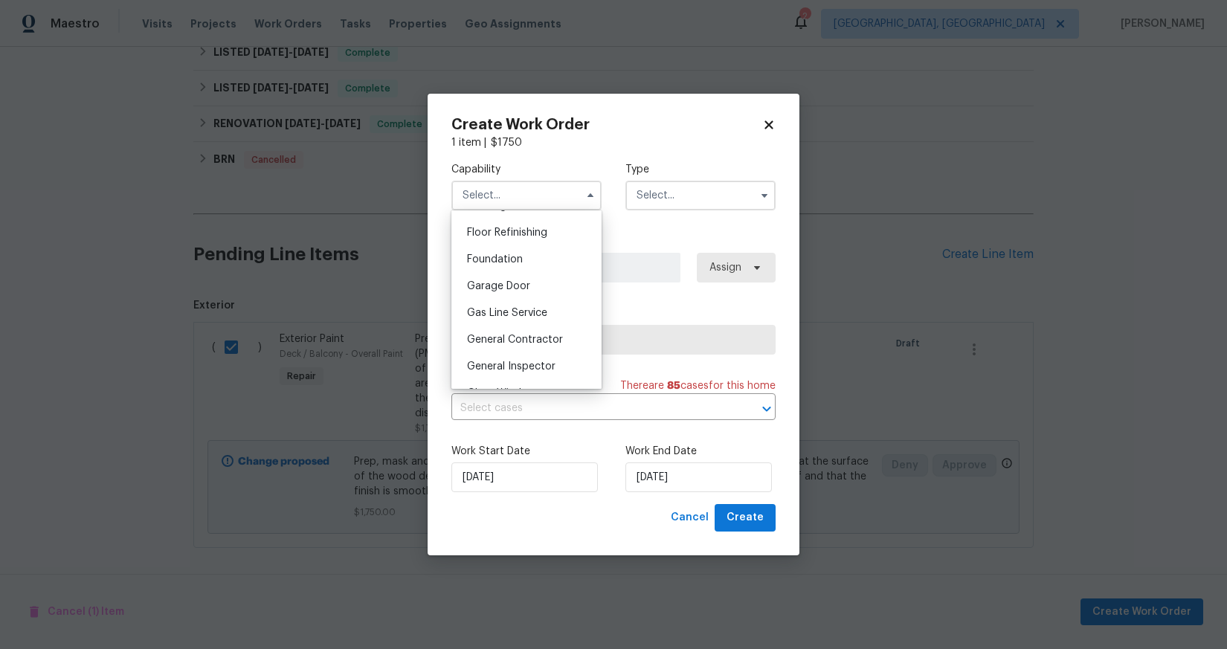
scroll to position [607, 0]
click at [515, 339] on div "General Contractor" at bounding box center [526, 331] width 143 height 27
type input "General Contractor"
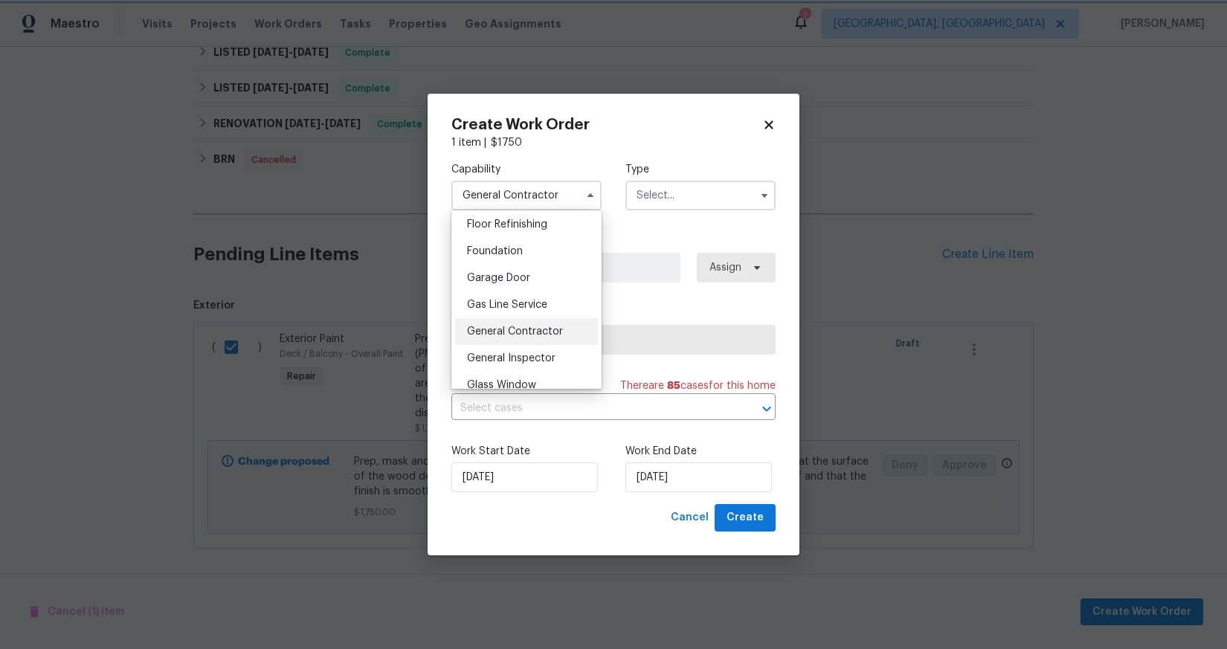
click at [515, 339] on span "Select trade partner" at bounding box center [613, 339] width 299 height 15
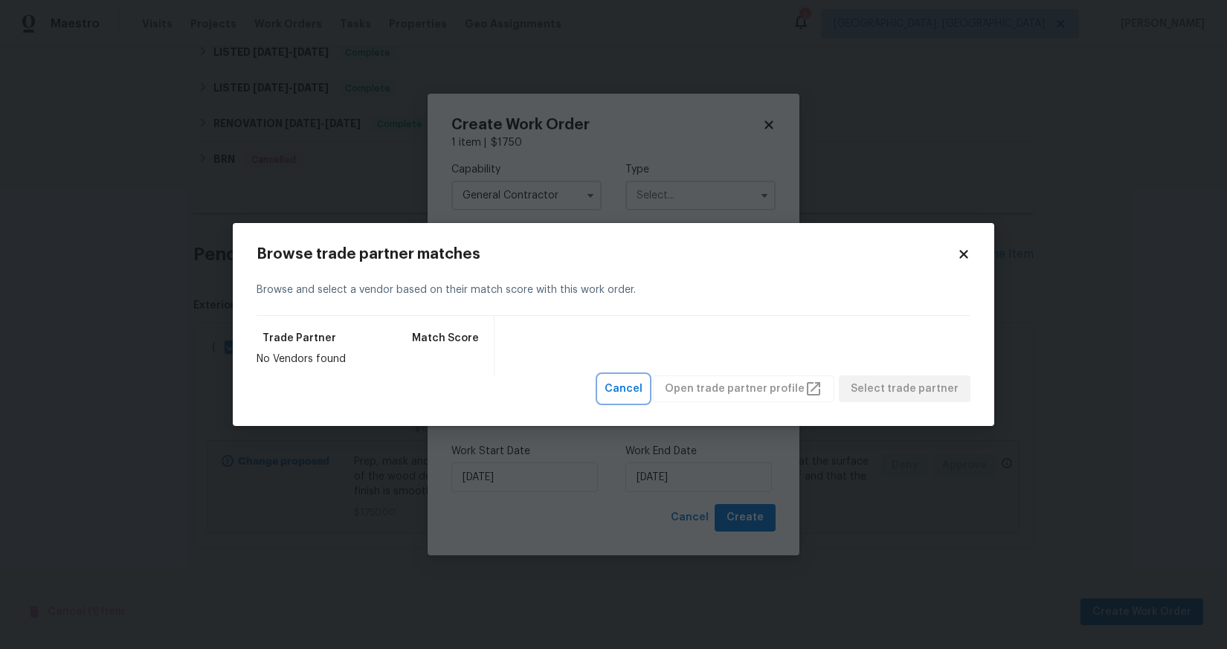
click at [643, 392] on span "Cancel" at bounding box center [624, 389] width 38 height 19
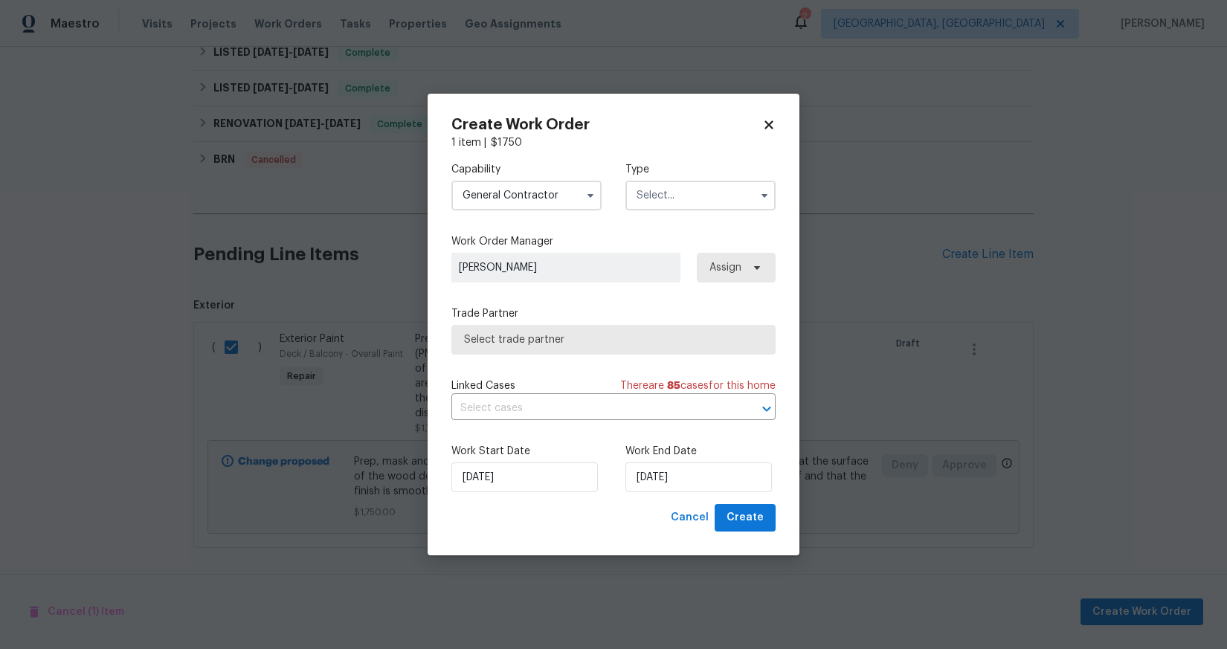
click at [670, 200] on input "text" at bounding box center [701, 196] width 150 height 30
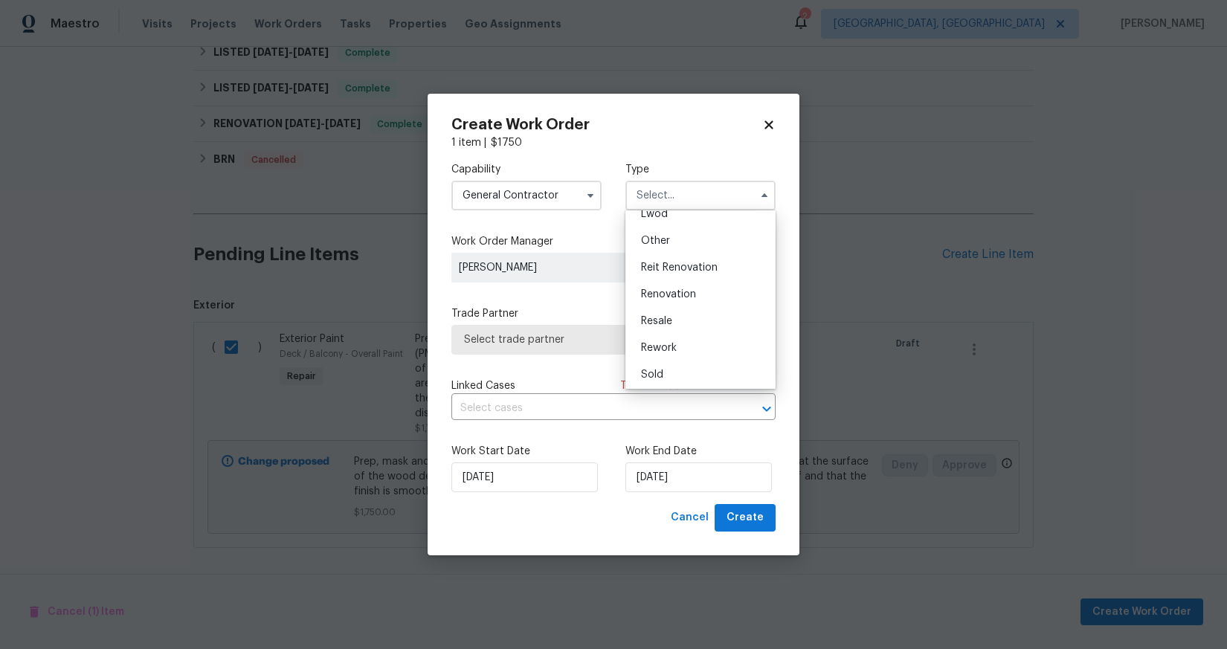
scroll to position [0, 0]
click at [674, 351] on div "Listed" at bounding box center [700, 361] width 143 height 27
type input "Listed"
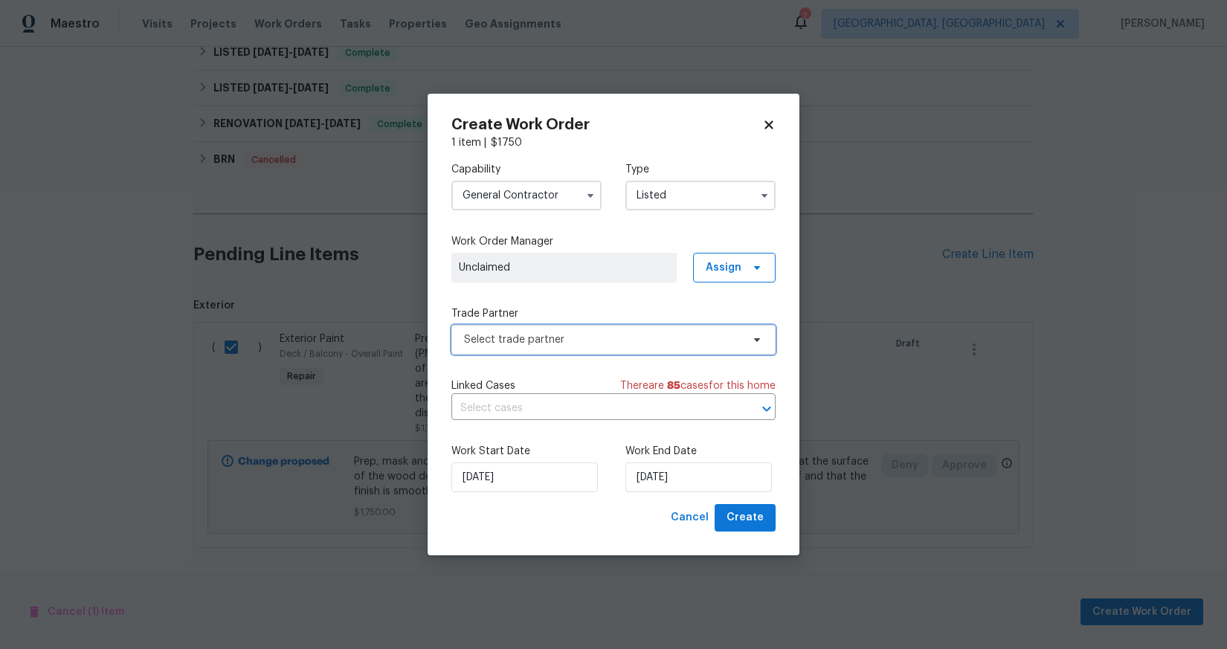
click at [584, 335] on span "Select trade partner" at bounding box center [602, 339] width 277 height 15
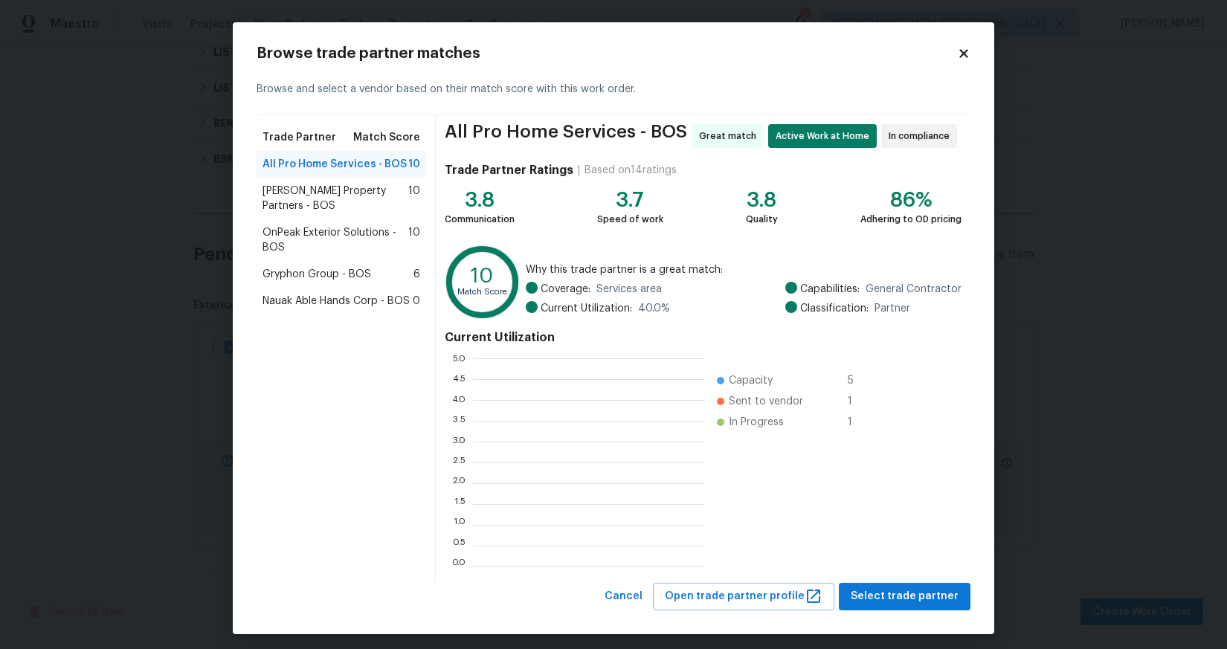
scroll to position [197, 221]
click at [338, 242] on span "OnPeak Exterior Solutions - BOS" at bounding box center [336, 240] width 146 height 30
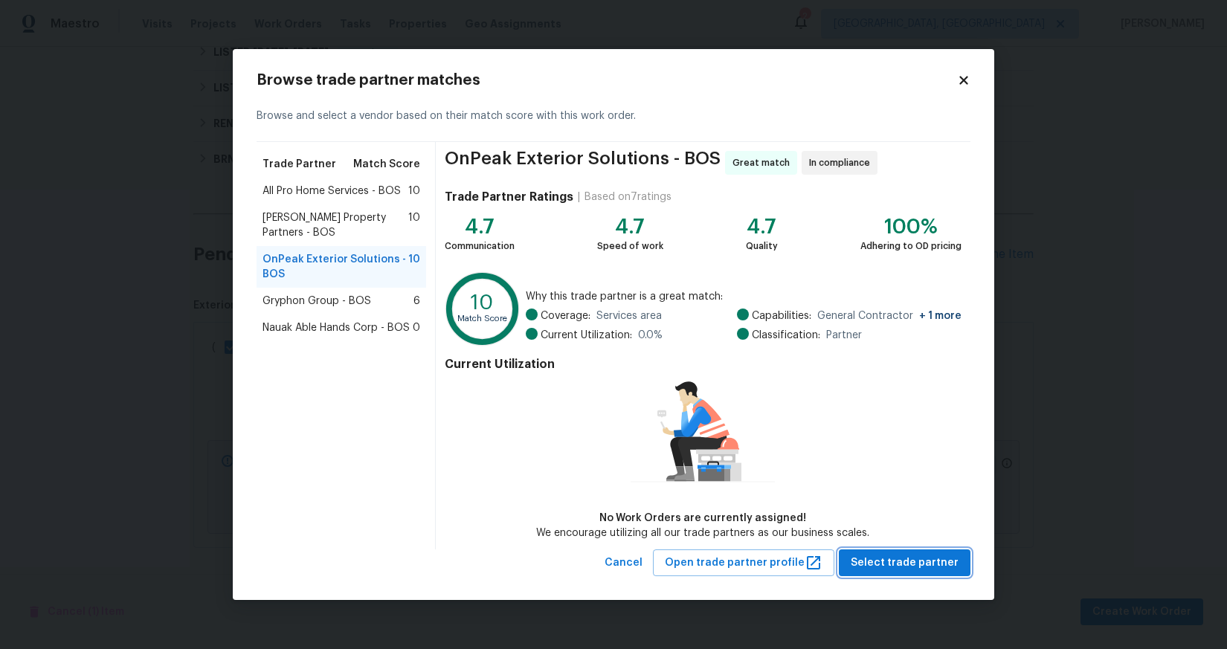
click at [931, 556] on span "Select trade partner" at bounding box center [905, 563] width 108 height 19
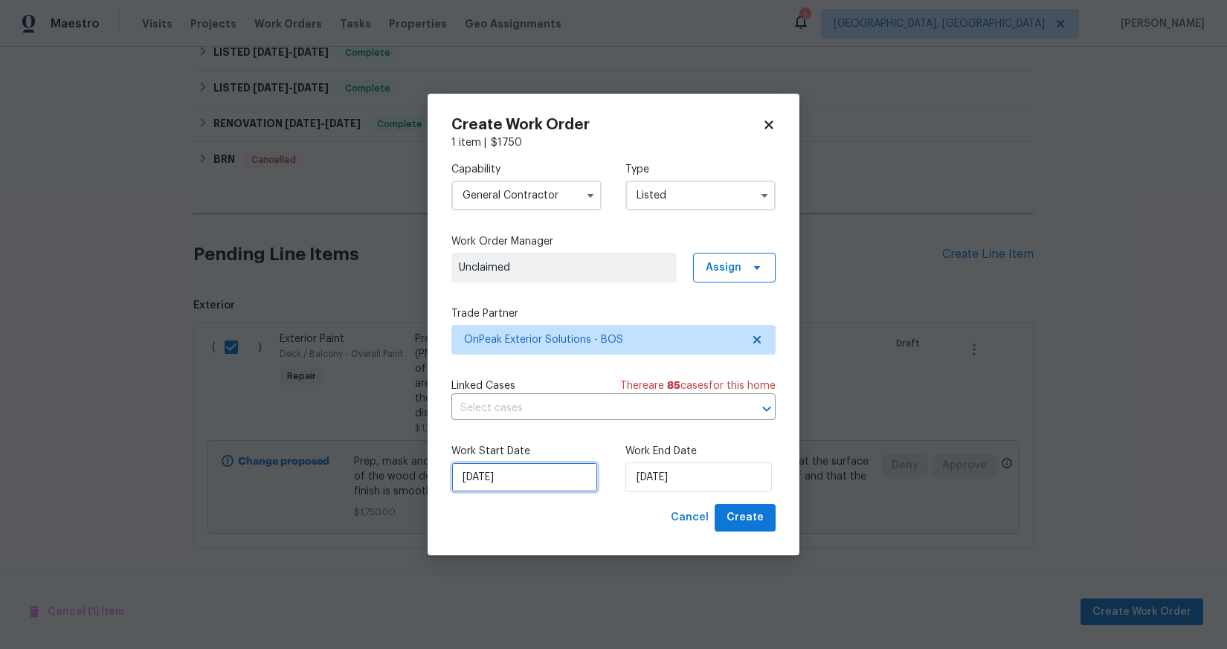
click at [475, 491] on input "[DATE]" at bounding box center [525, 478] width 147 height 30
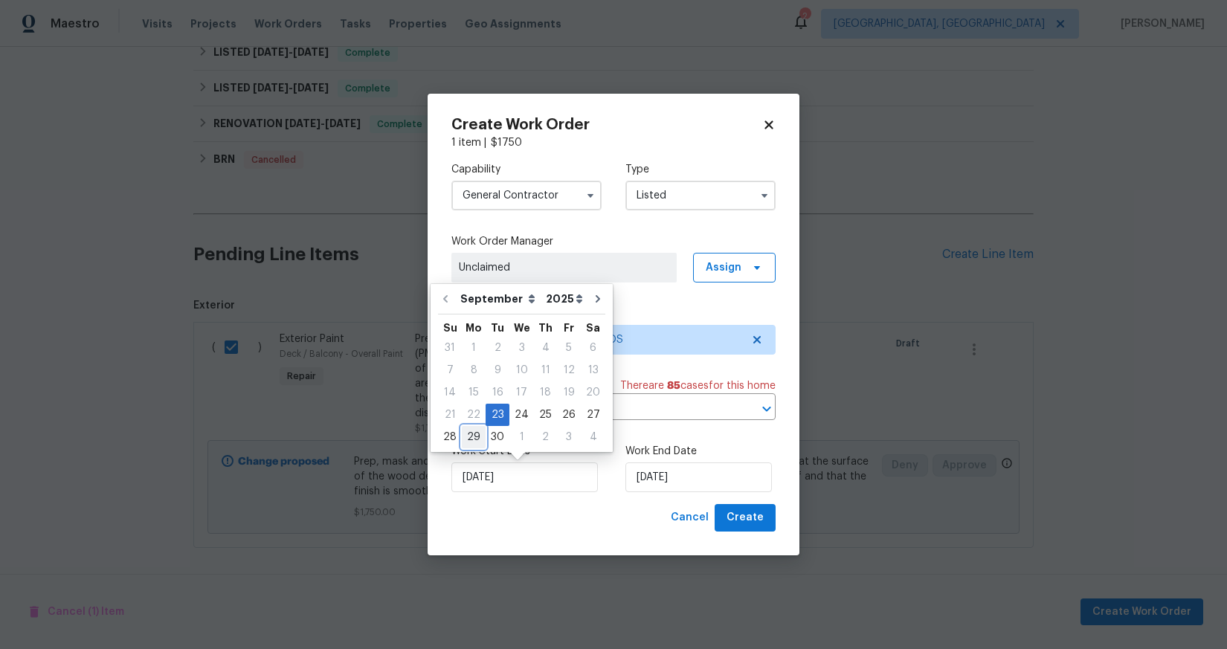
click at [465, 431] on div "29" at bounding box center [474, 437] width 24 height 21
type input "[DATE]"
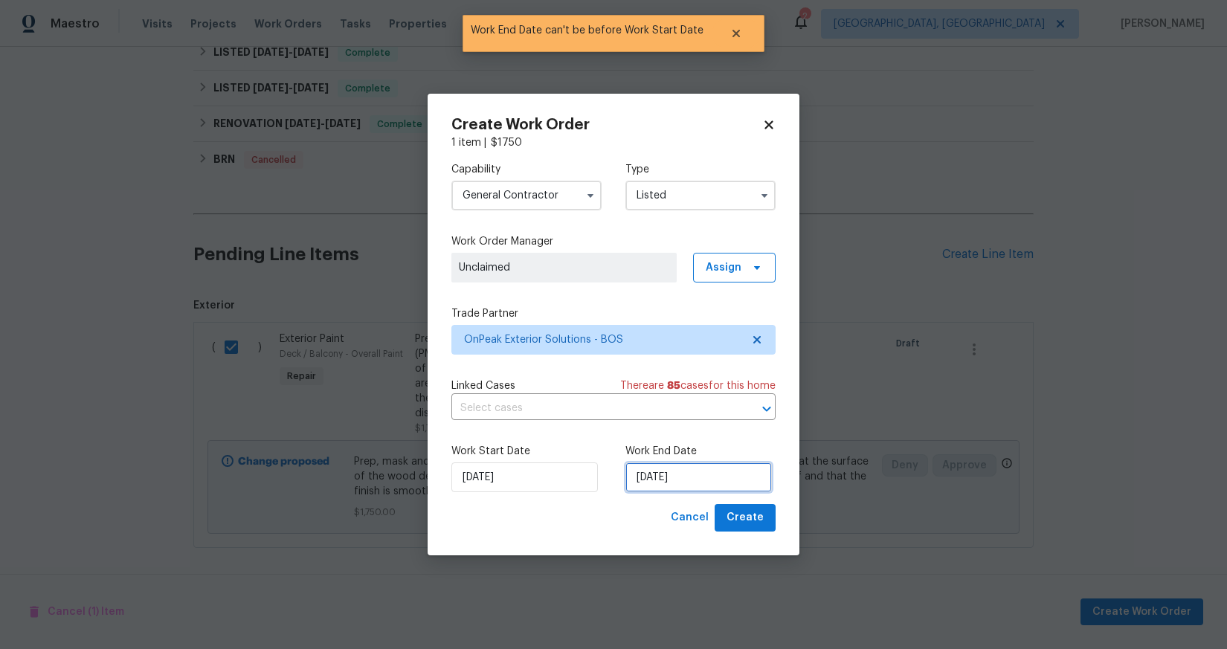
click at [665, 476] on input "[DATE]" at bounding box center [699, 478] width 147 height 30
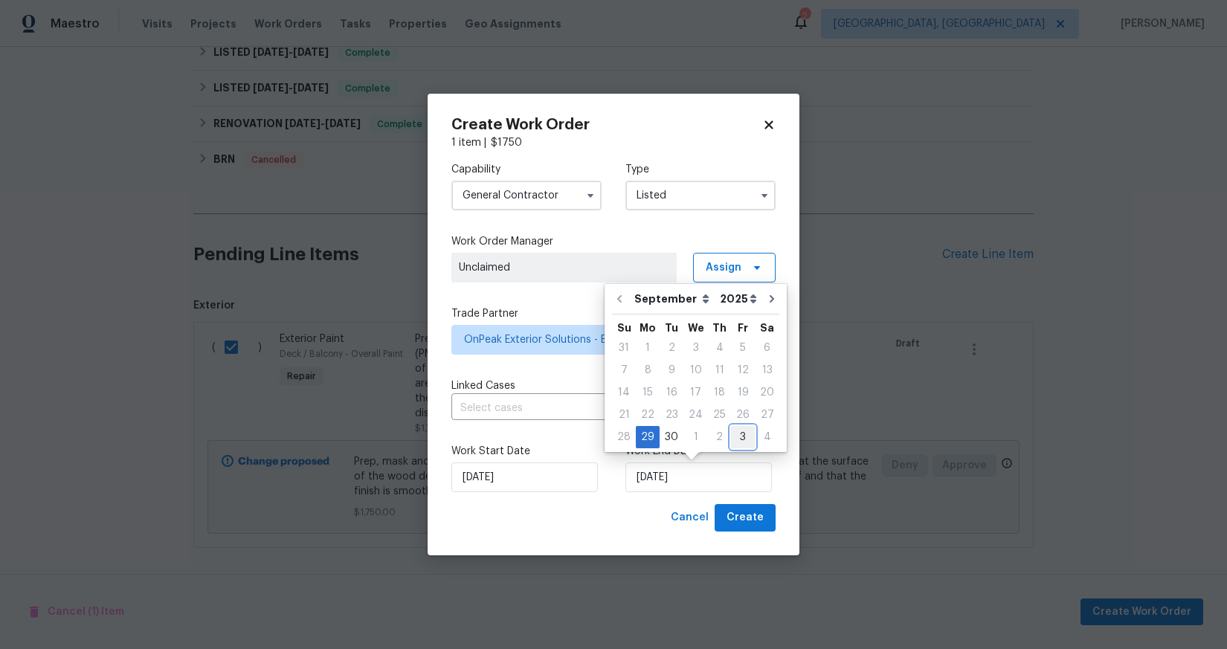
click at [739, 431] on div "3" at bounding box center [743, 437] width 24 height 21
type input "[DATE]"
select select "9"
click at [751, 518] on span "Create" at bounding box center [745, 518] width 37 height 19
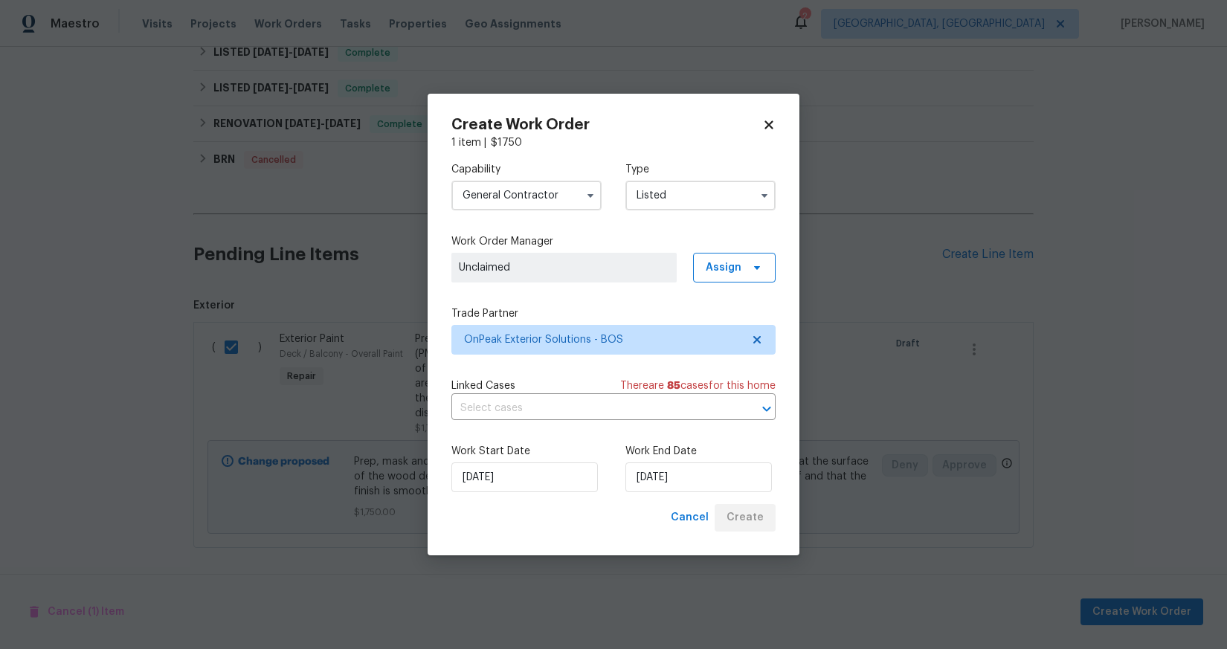
checkbox input "false"
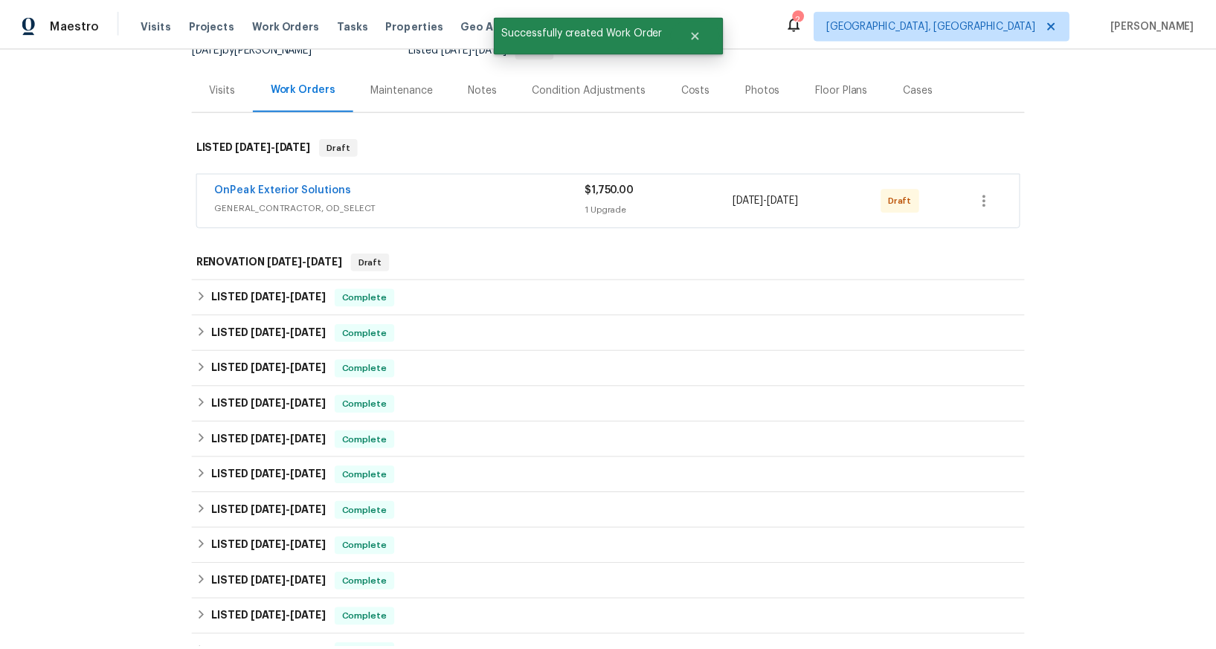
scroll to position [0, 0]
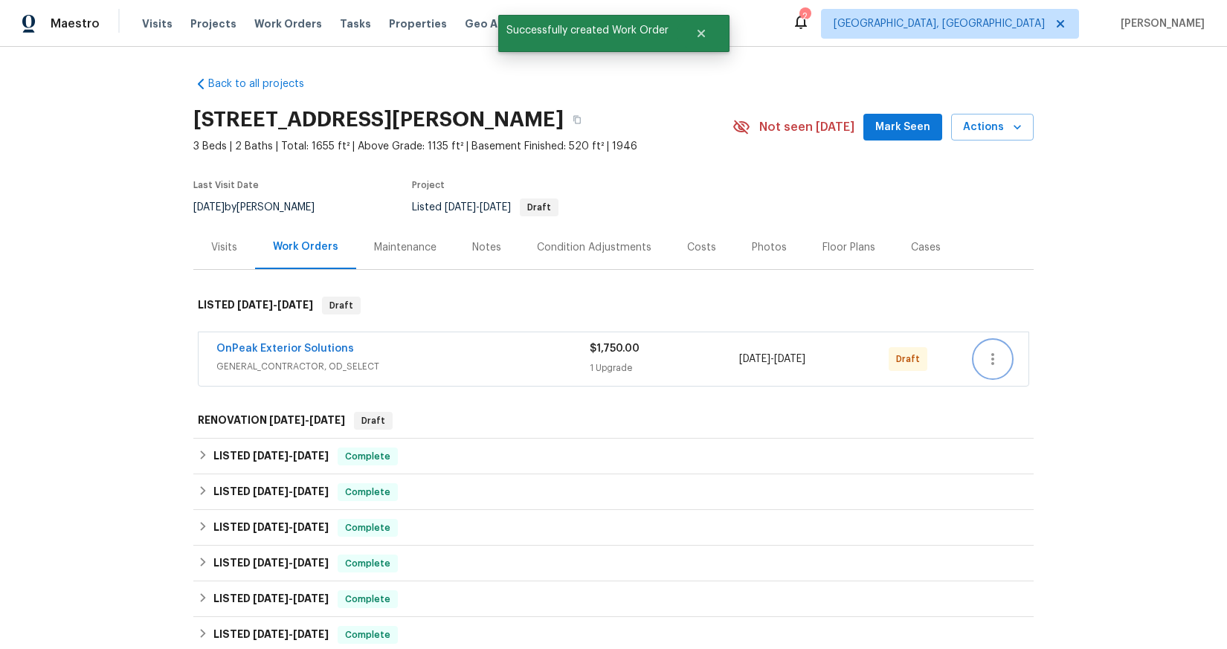
click at [995, 367] on icon "button" at bounding box center [993, 359] width 18 height 18
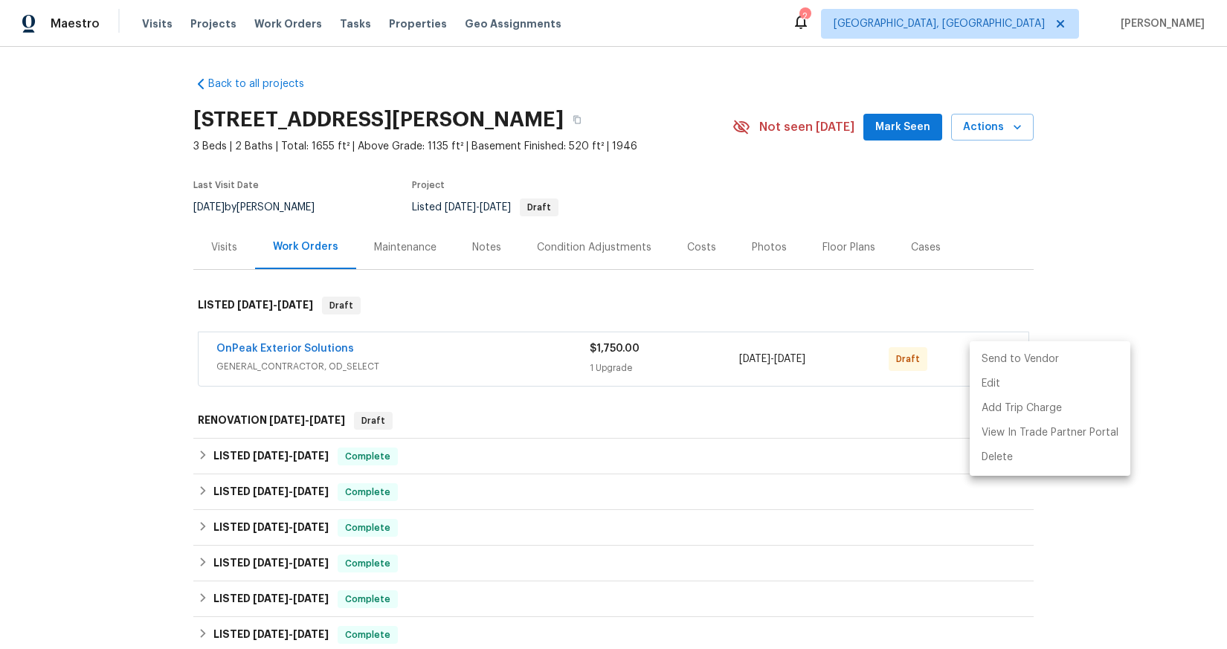
click at [995, 367] on li "Send to Vendor" at bounding box center [1050, 359] width 161 height 25
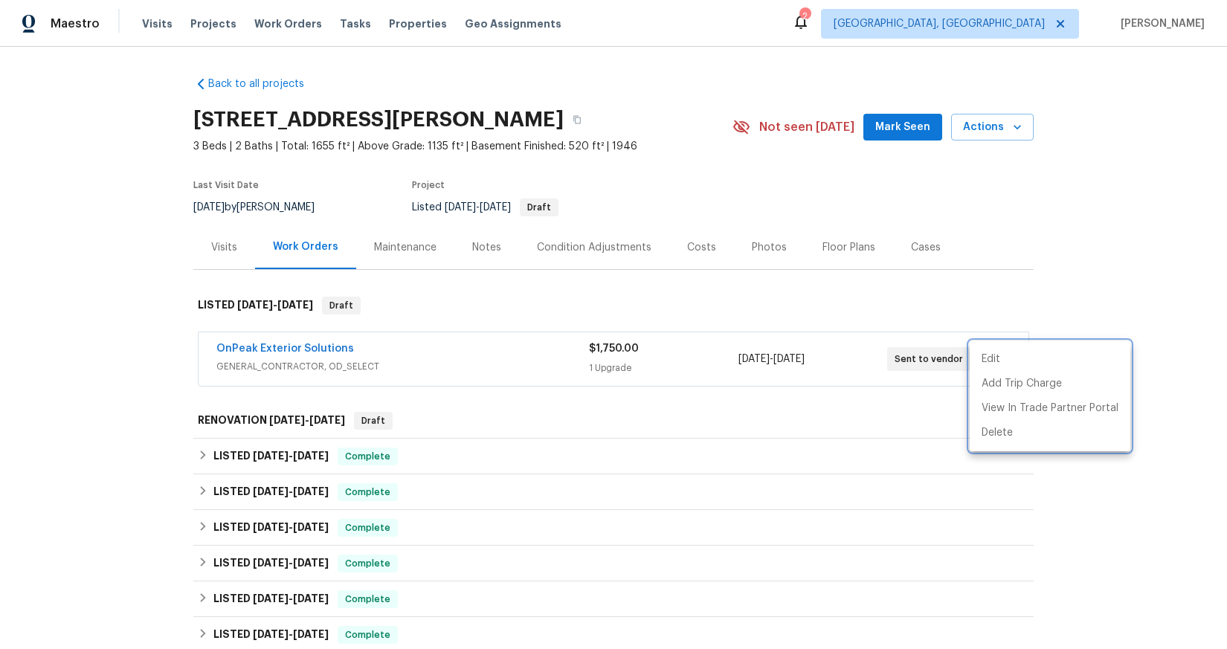
click at [495, 256] on div at bounding box center [613, 324] width 1227 height 649
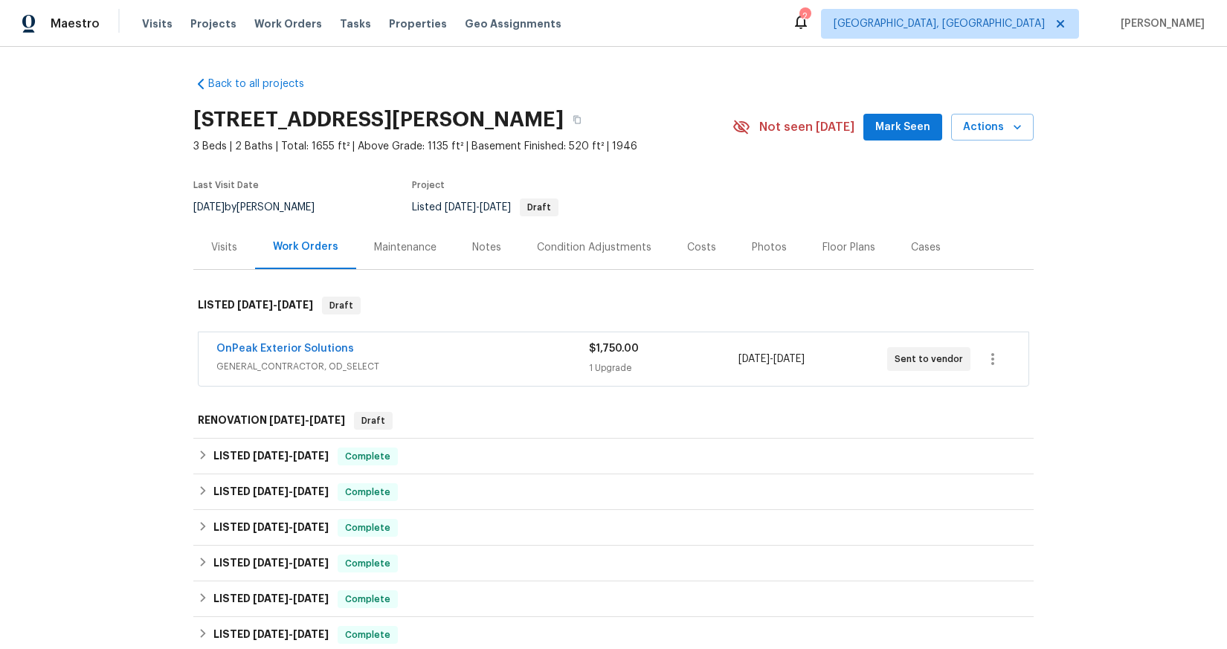
click at [490, 248] on div "Notes" at bounding box center [486, 247] width 29 height 15
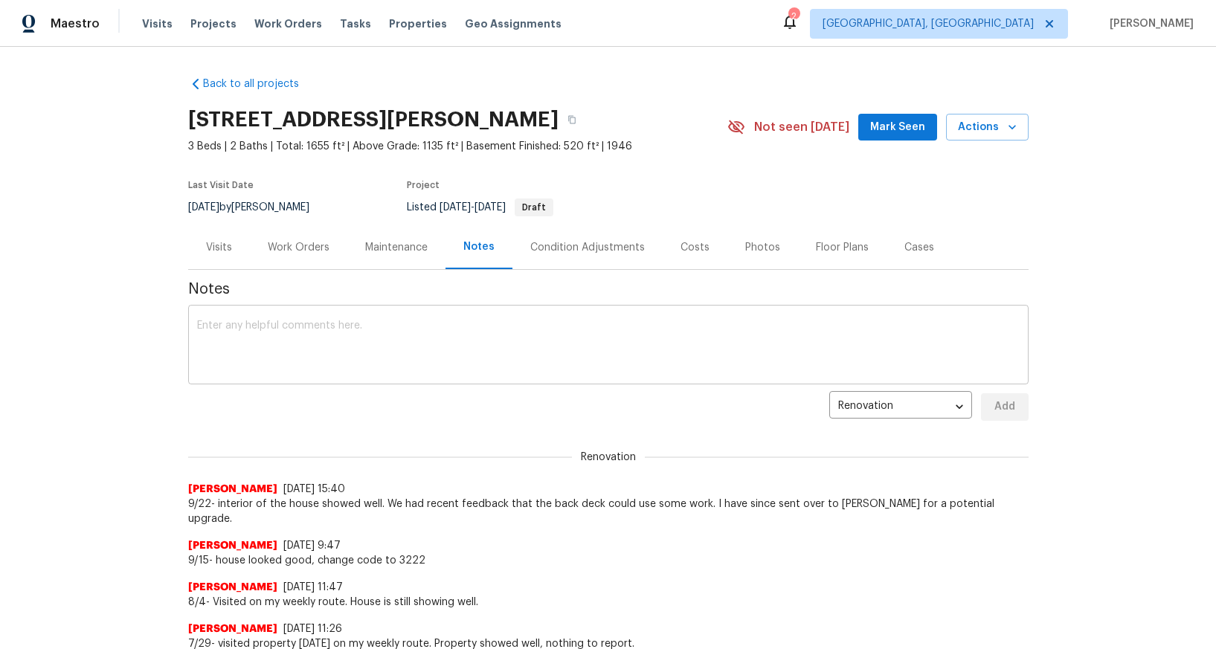
click at [521, 360] on textarea at bounding box center [608, 347] width 823 height 52
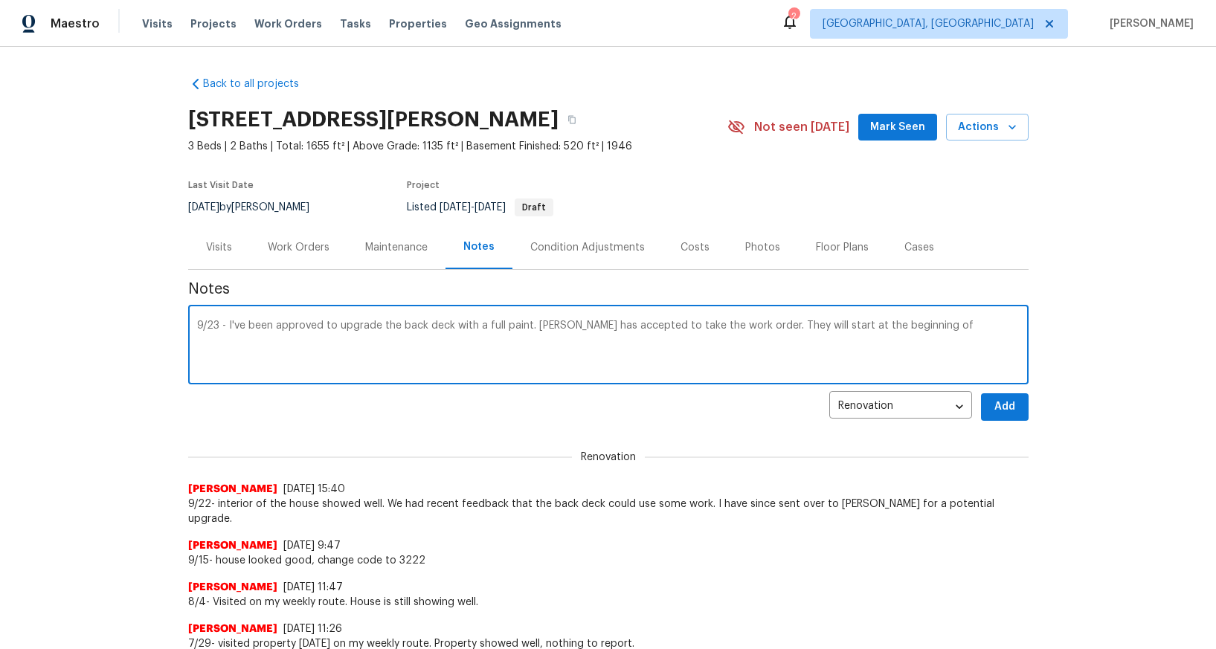
click at [951, 330] on textarea "9/23 - I've been approved to upgrade the back deck with a full paint. [PERSON_N…" at bounding box center [608, 347] width 823 height 52
type textarea "9/23 - I've been approved to upgrade the back deck with a full paint. [PERSON_N…"
click at [1007, 420] on button "Add" at bounding box center [1005, 407] width 48 height 28
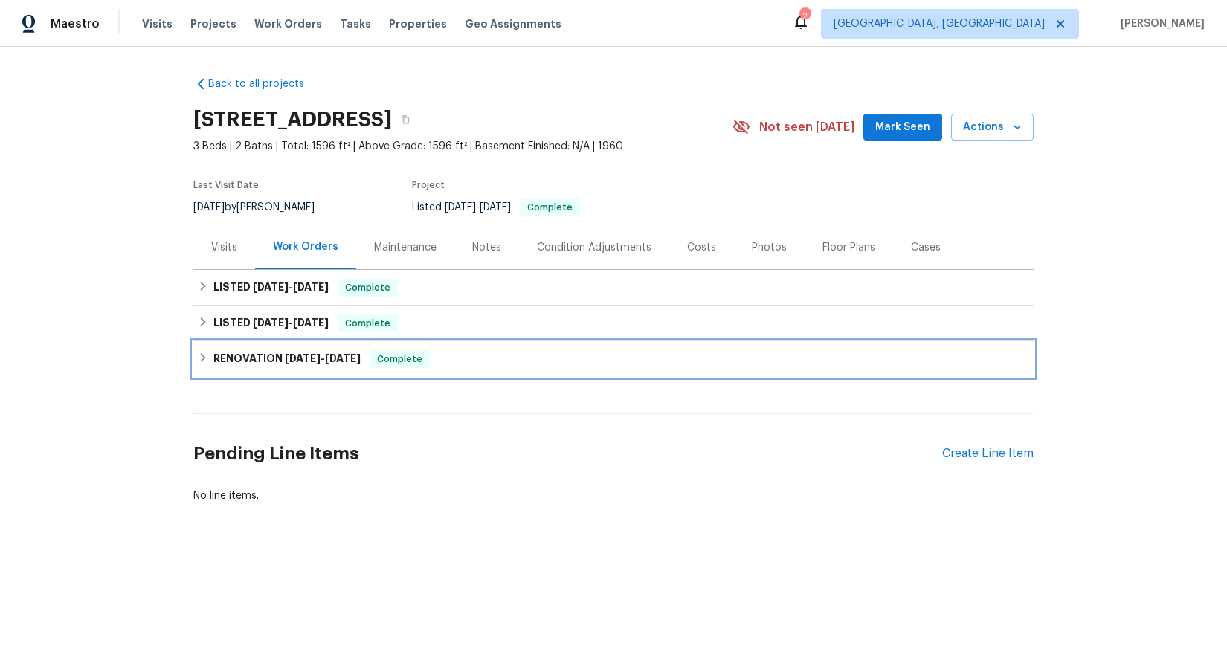
click at [346, 351] on h6 "RENOVATION [DATE] - [DATE]" at bounding box center [286, 359] width 147 height 18
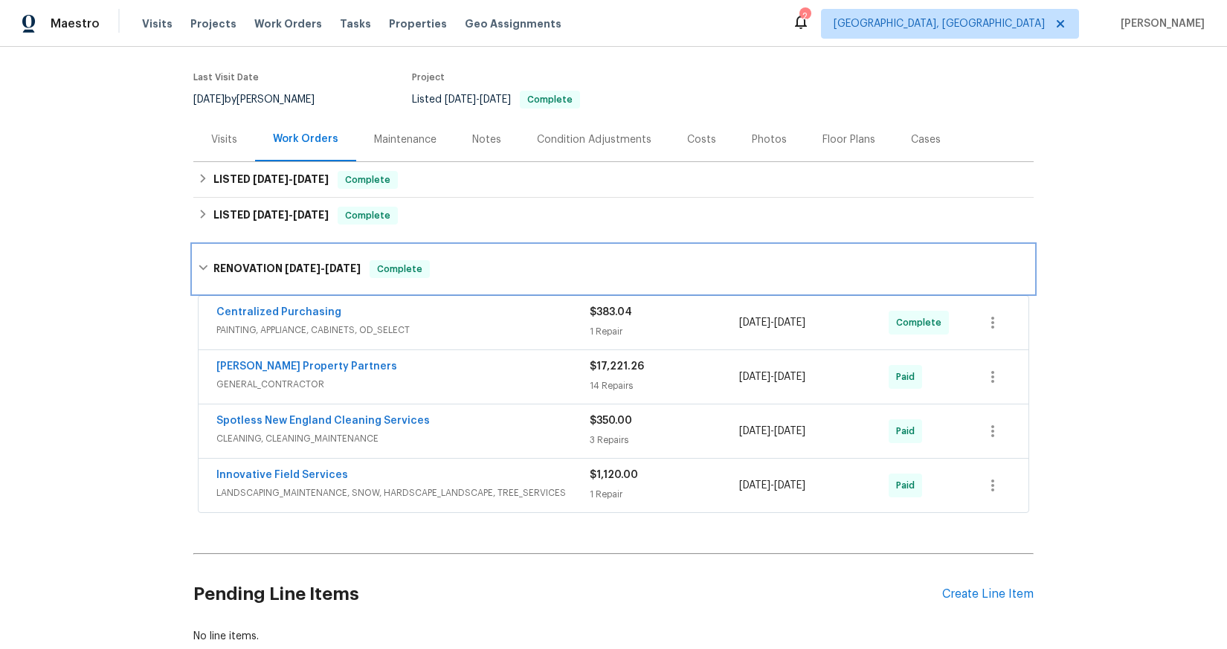
scroll to position [147, 0]
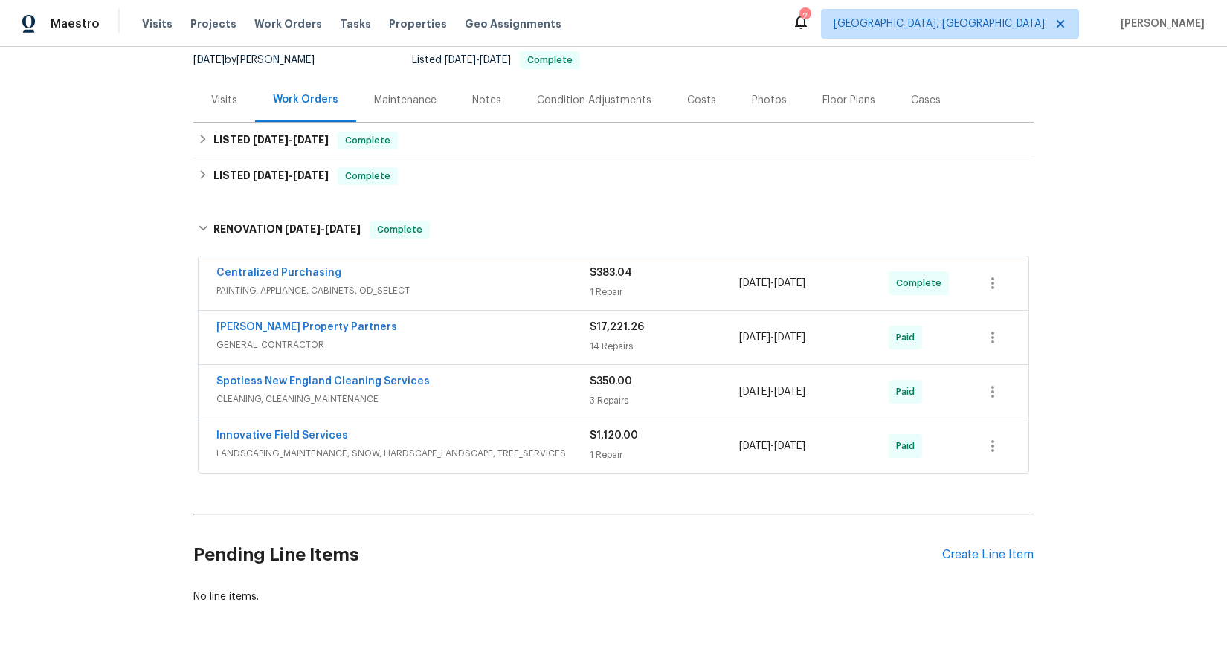
click at [329, 334] on span "[PERSON_NAME] Property Partners" at bounding box center [306, 327] width 181 height 15
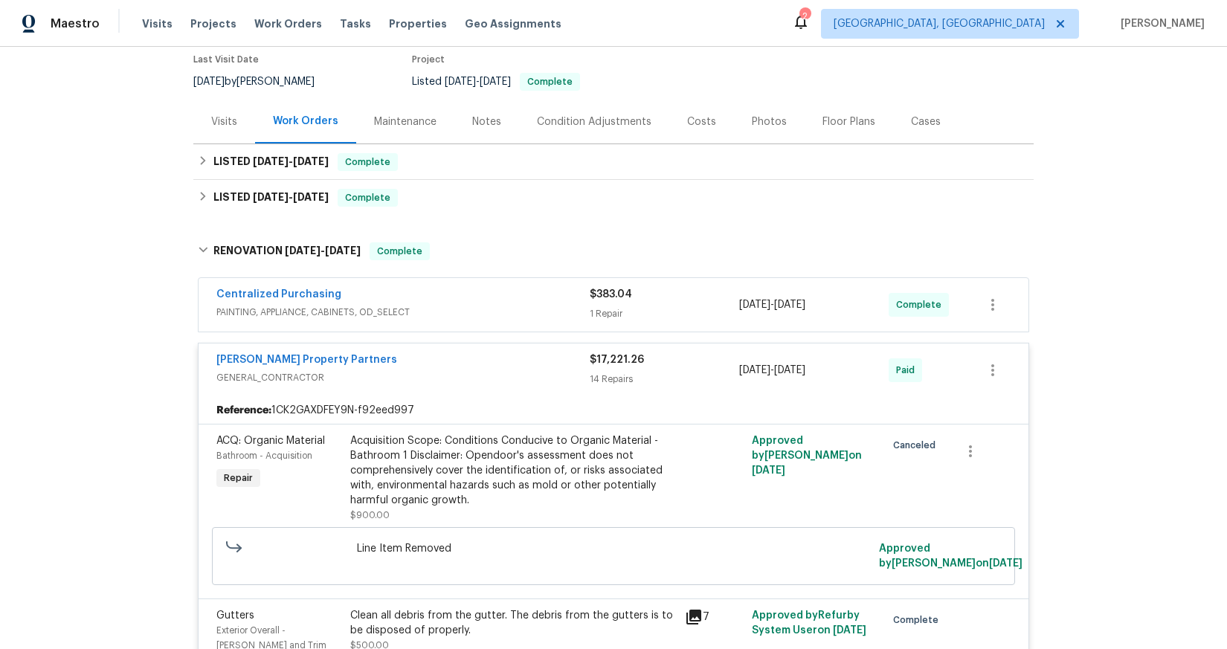
scroll to position [0, 0]
